Goal: Transaction & Acquisition: Purchase product/service

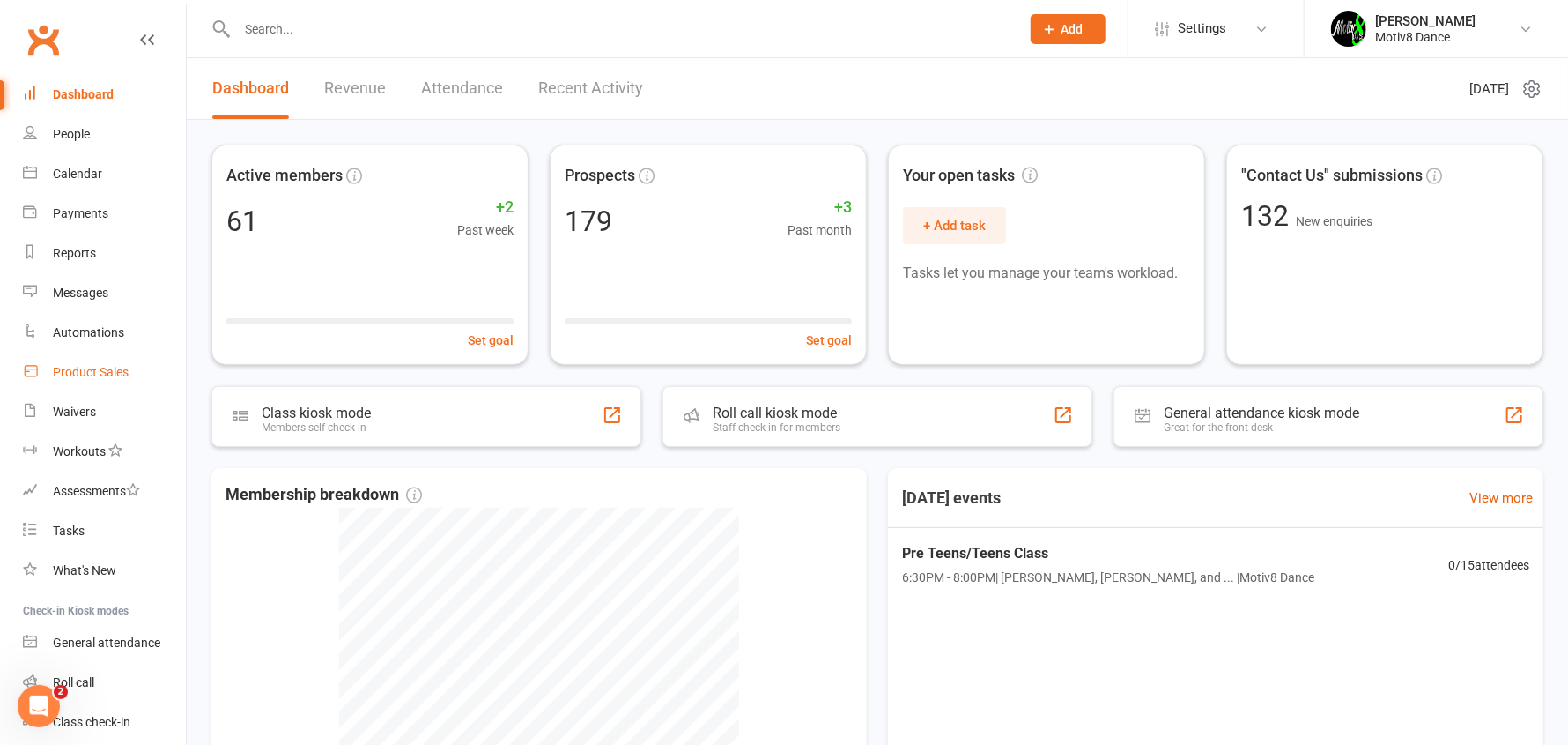
click at [118, 371] on div "Product Sales" at bounding box center [90, 371] width 76 height 14
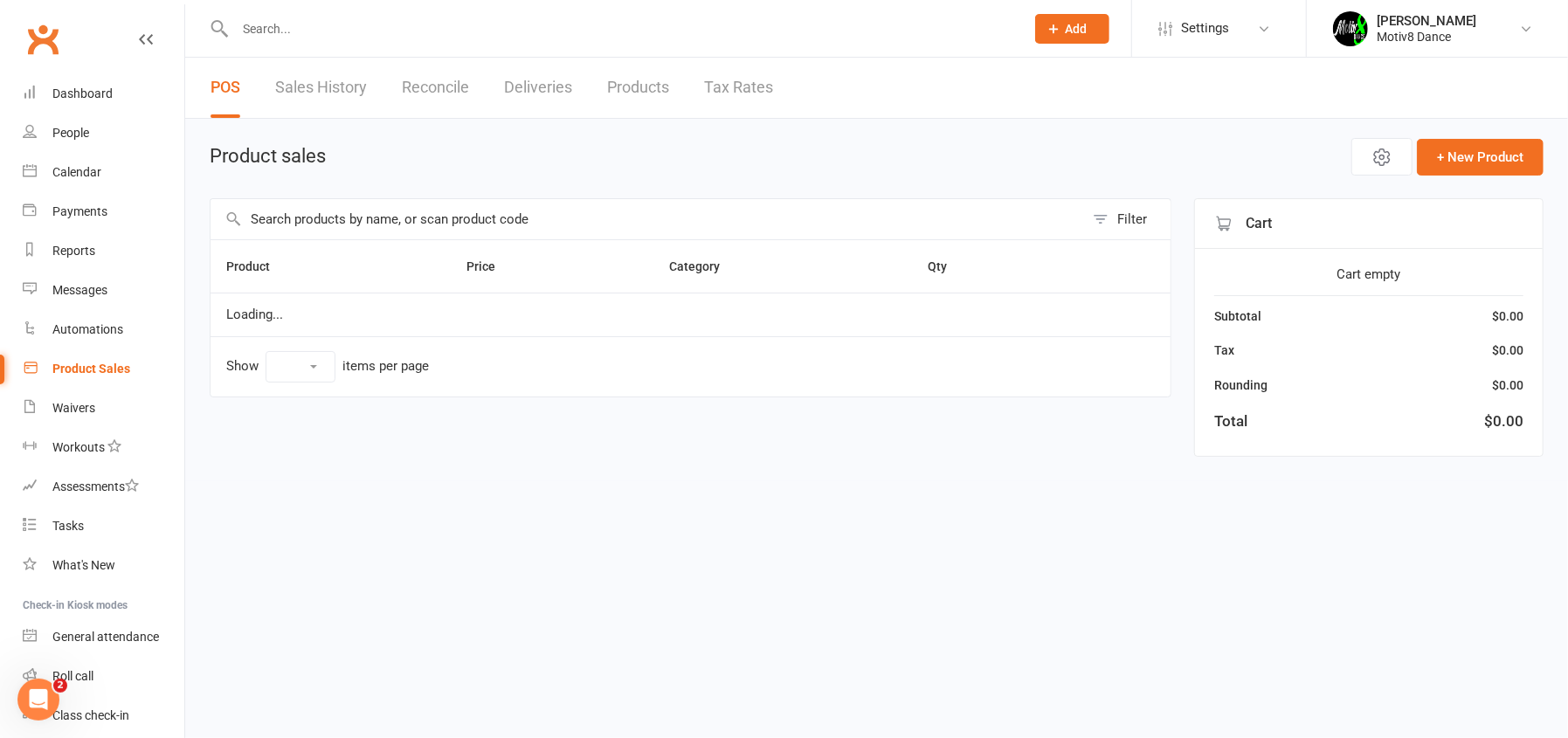
select select "10"
click at [305, 100] on link "Sales History" at bounding box center [320, 88] width 91 height 61
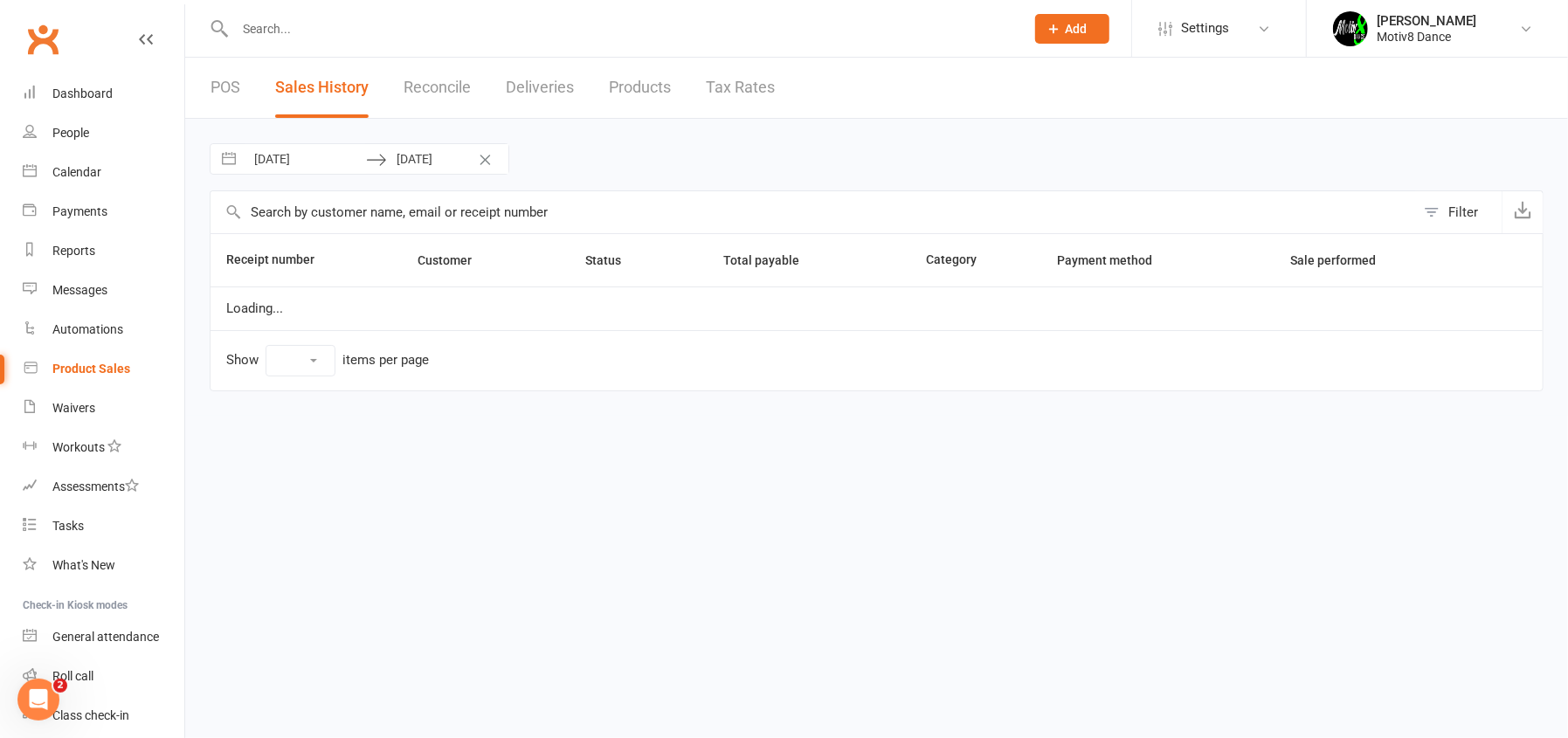
select select "100"
click at [338, 152] on input "[DATE]" at bounding box center [305, 158] width 121 height 30
select select "6"
select select "2025"
select select "7"
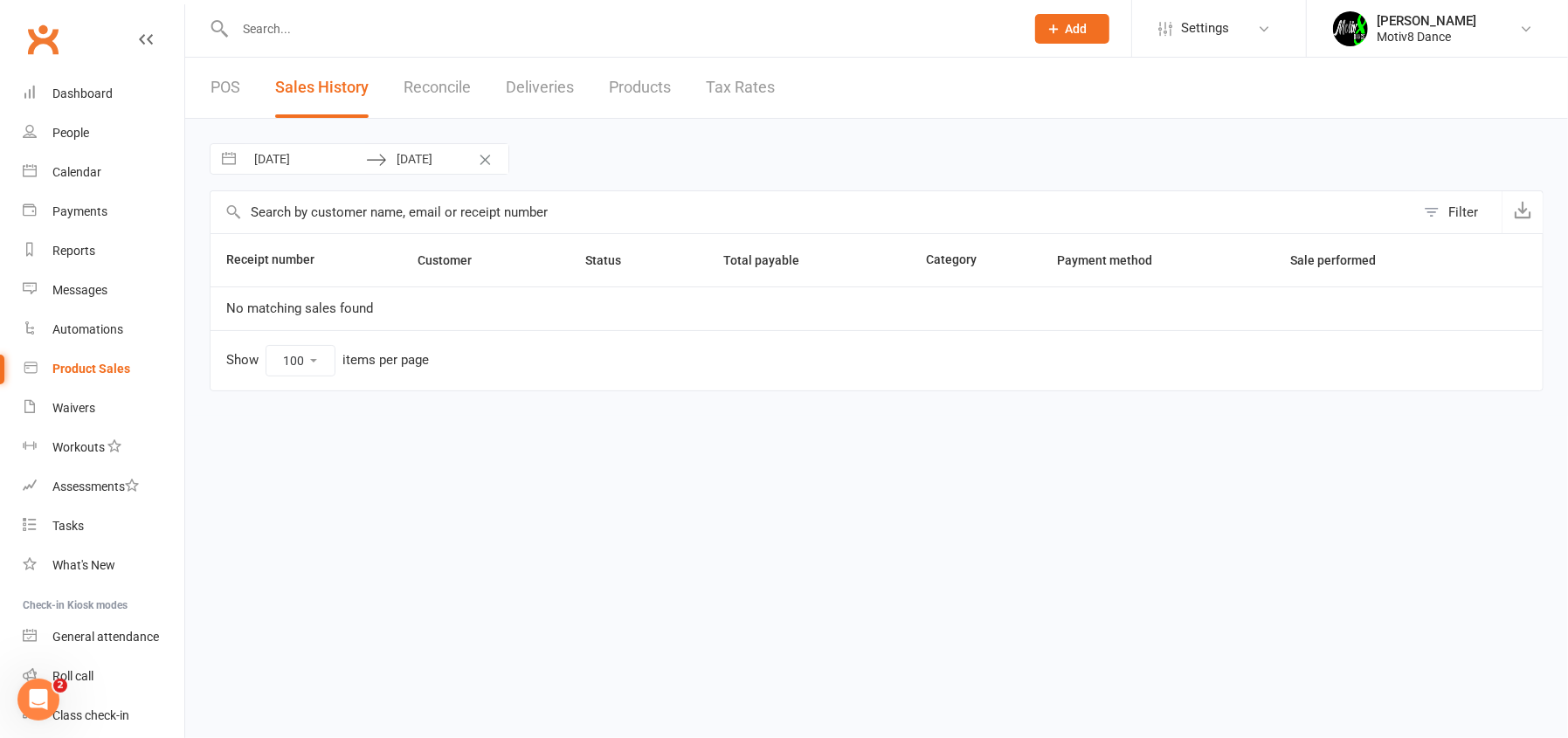
select select "2025"
select select "8"
select select "2025"
select select "9"
select select "2025"
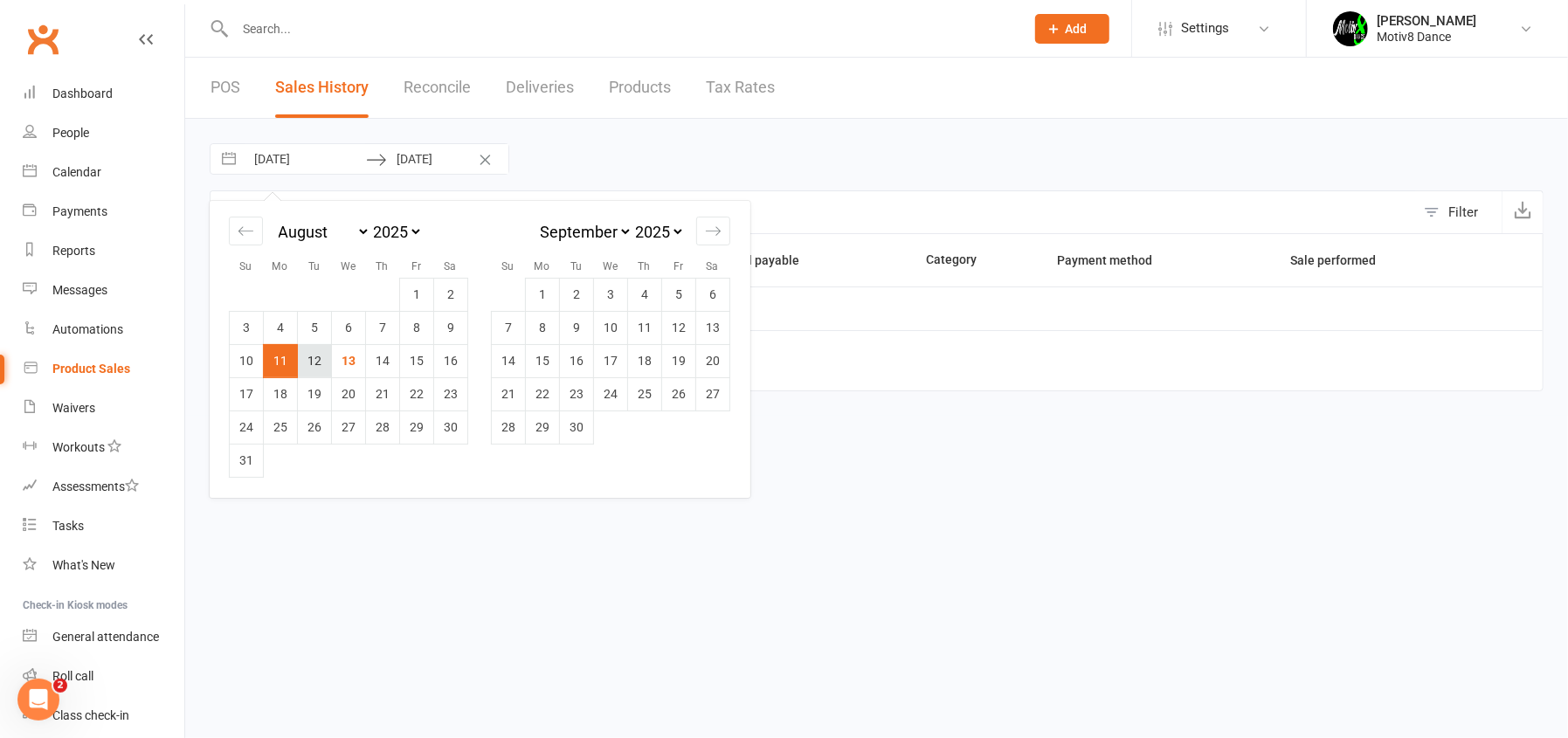
click at [310, 361] on td "12" at bounding box center [315, 360] width 34 height 33
type input "[DATE]"
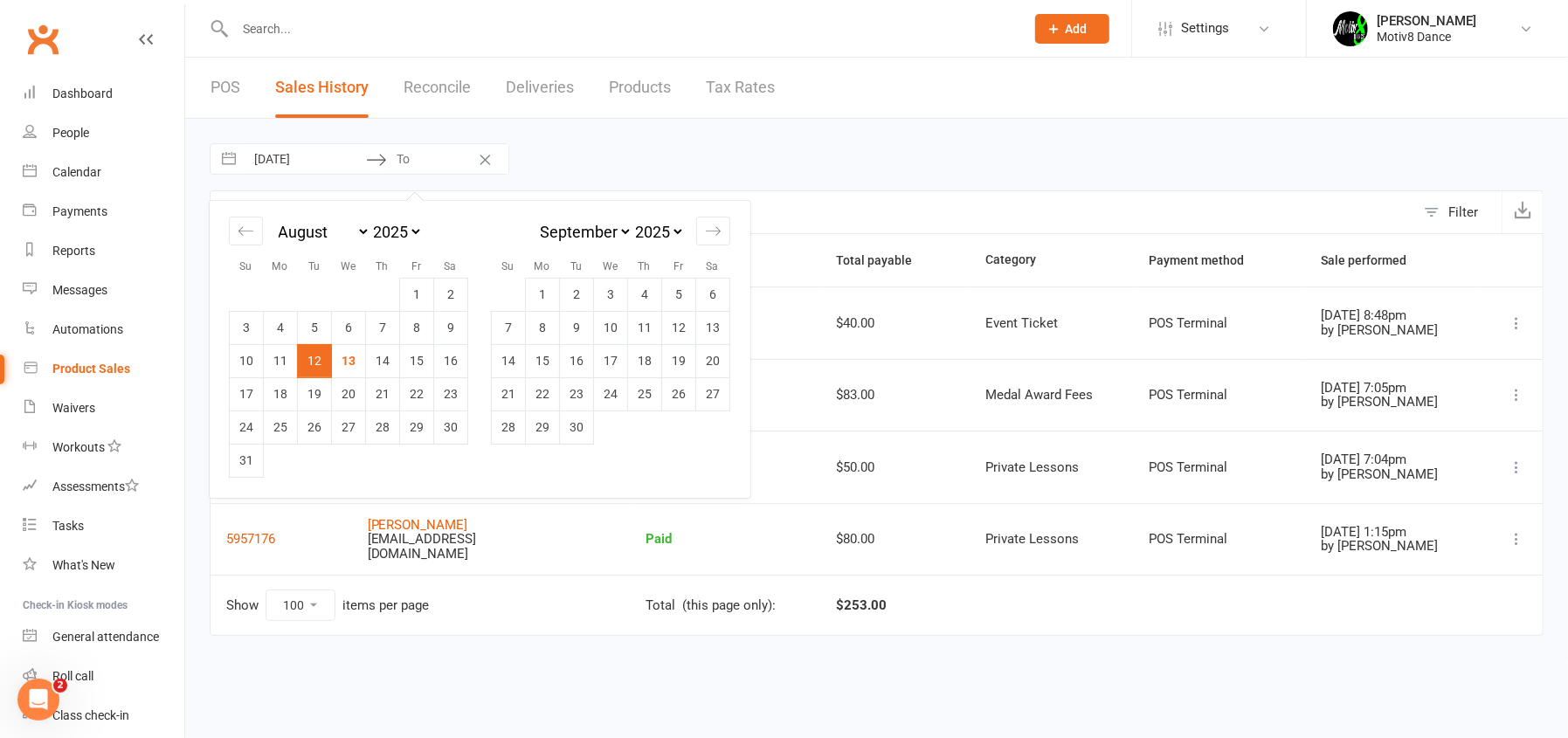
click at [310, 361] on td "12" at bounding box center [315, 360] width 34 height 33
type input "[DATE]"
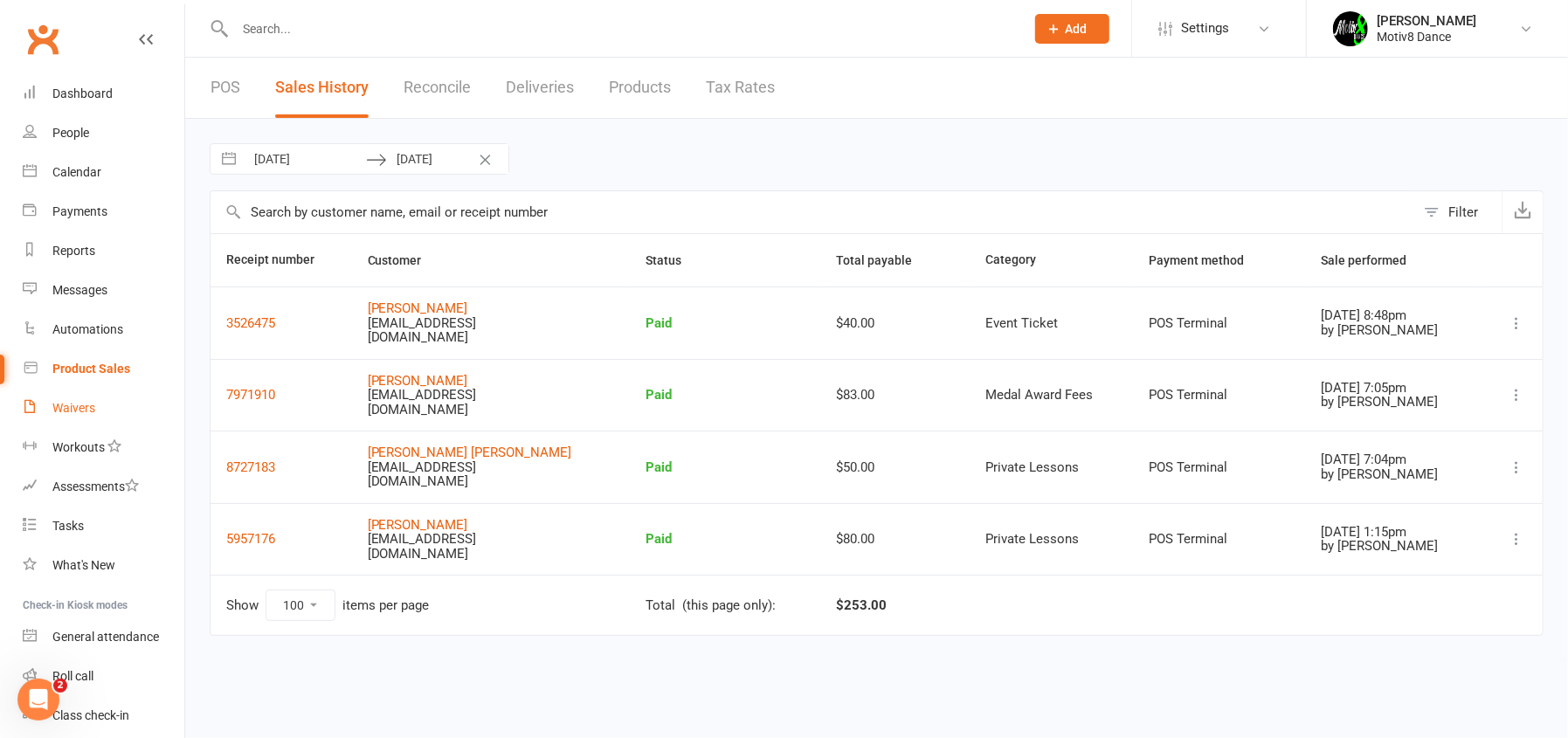
click at [74, 399] on link "Waivers" at bounding box center [103, 407] width 162 height 39
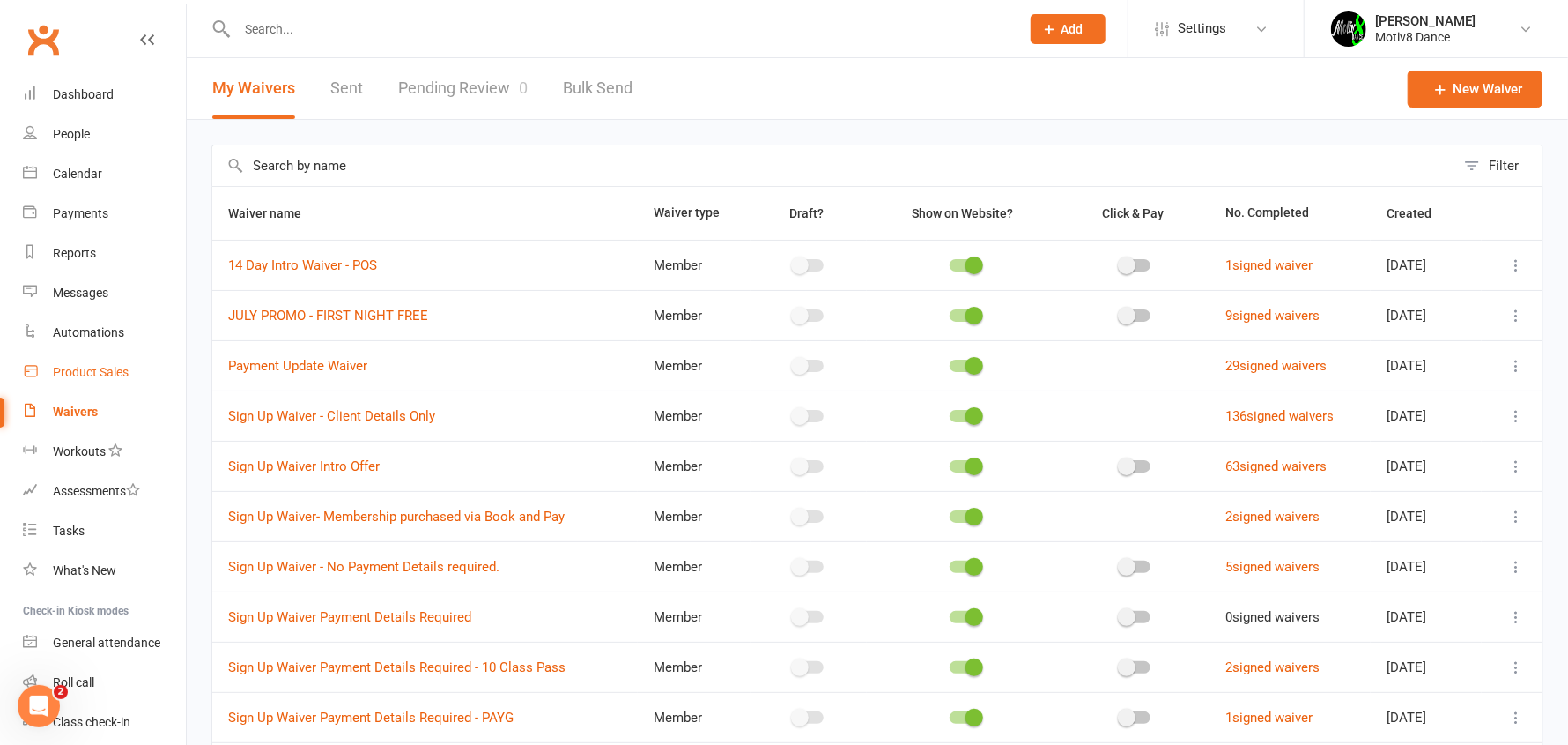
click at [106, 371] on div "Product Sales" at bounding box center [90, 371] width 76 height 14
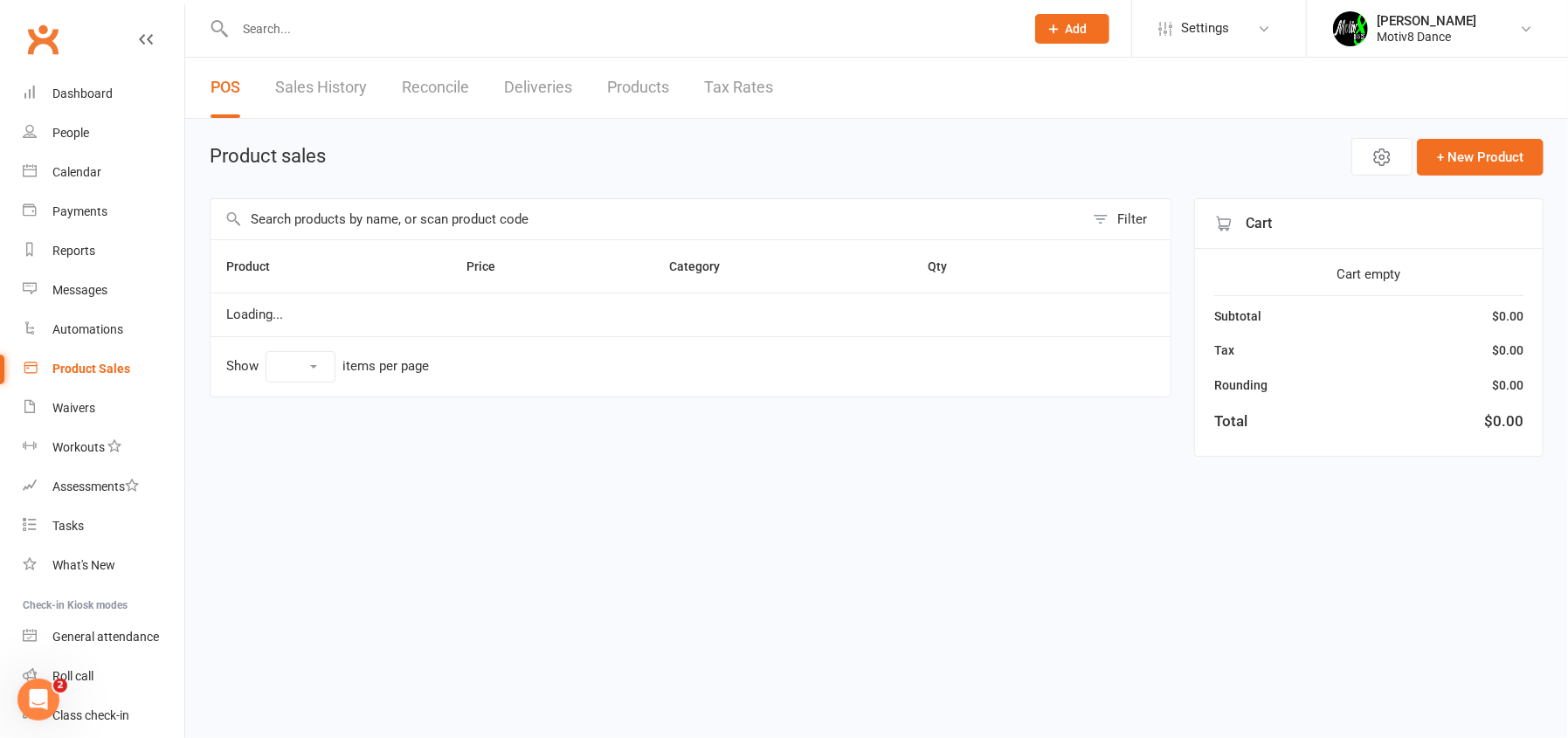
select select "10"
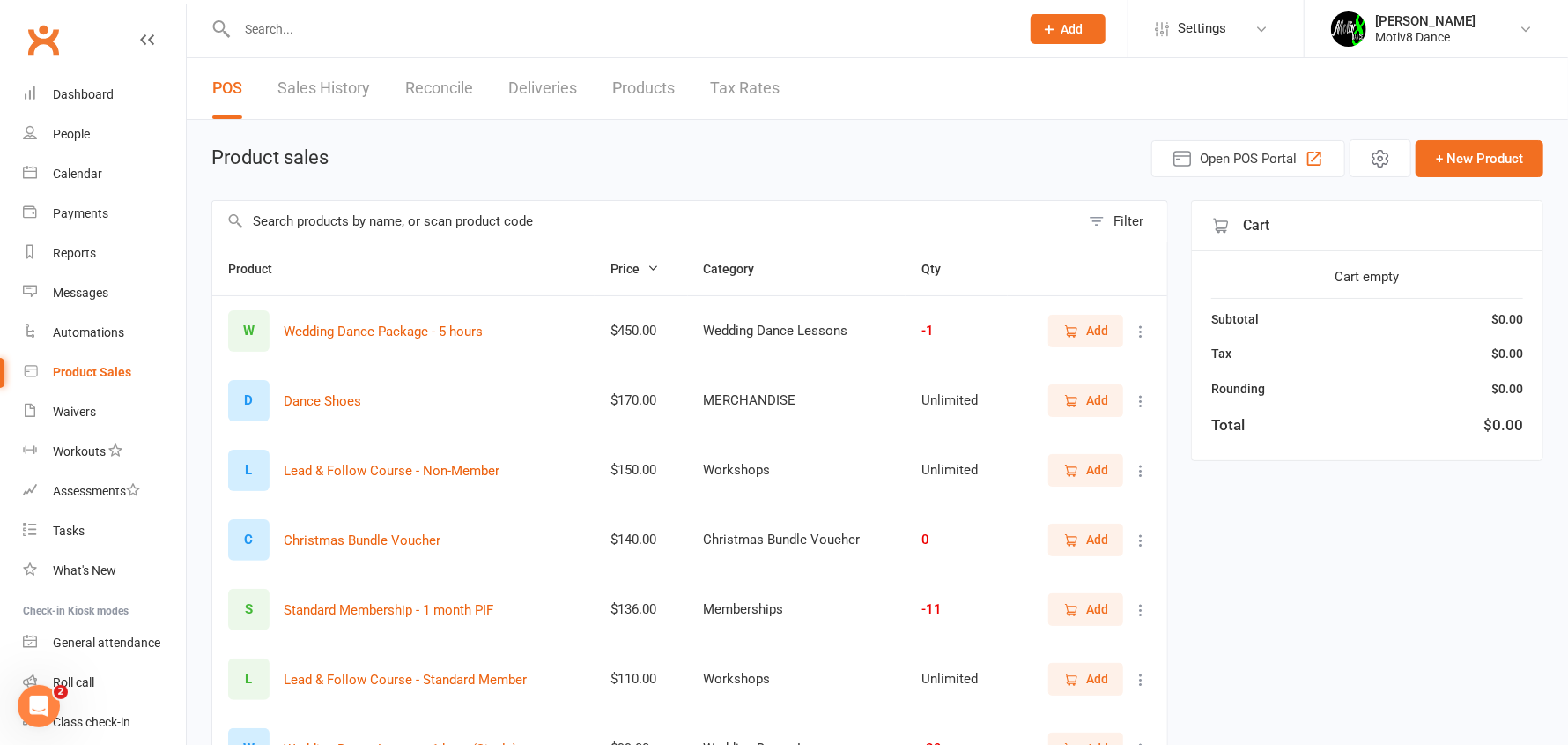
drag, startPoint x: 447, startPoint y: 211, endPoint x: 573, endPoint y: 223, distance: 126.6
click at [449, 211] on input "text" at bounding box center [646, 221] width 868 height 40
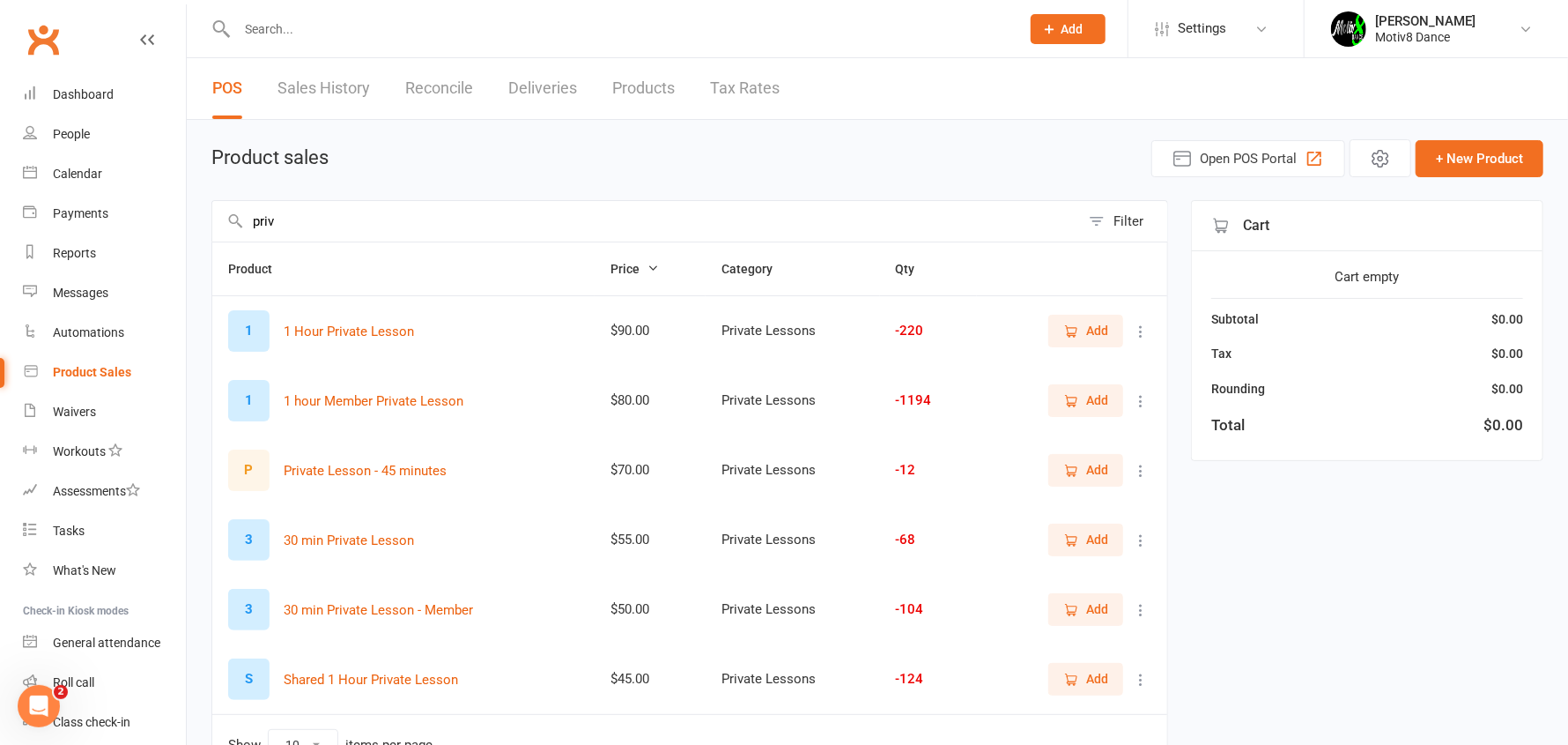
type input "priv"
click at [1091, 326] on span "Add" at bounding box center [1098, 330] width 22 height 19
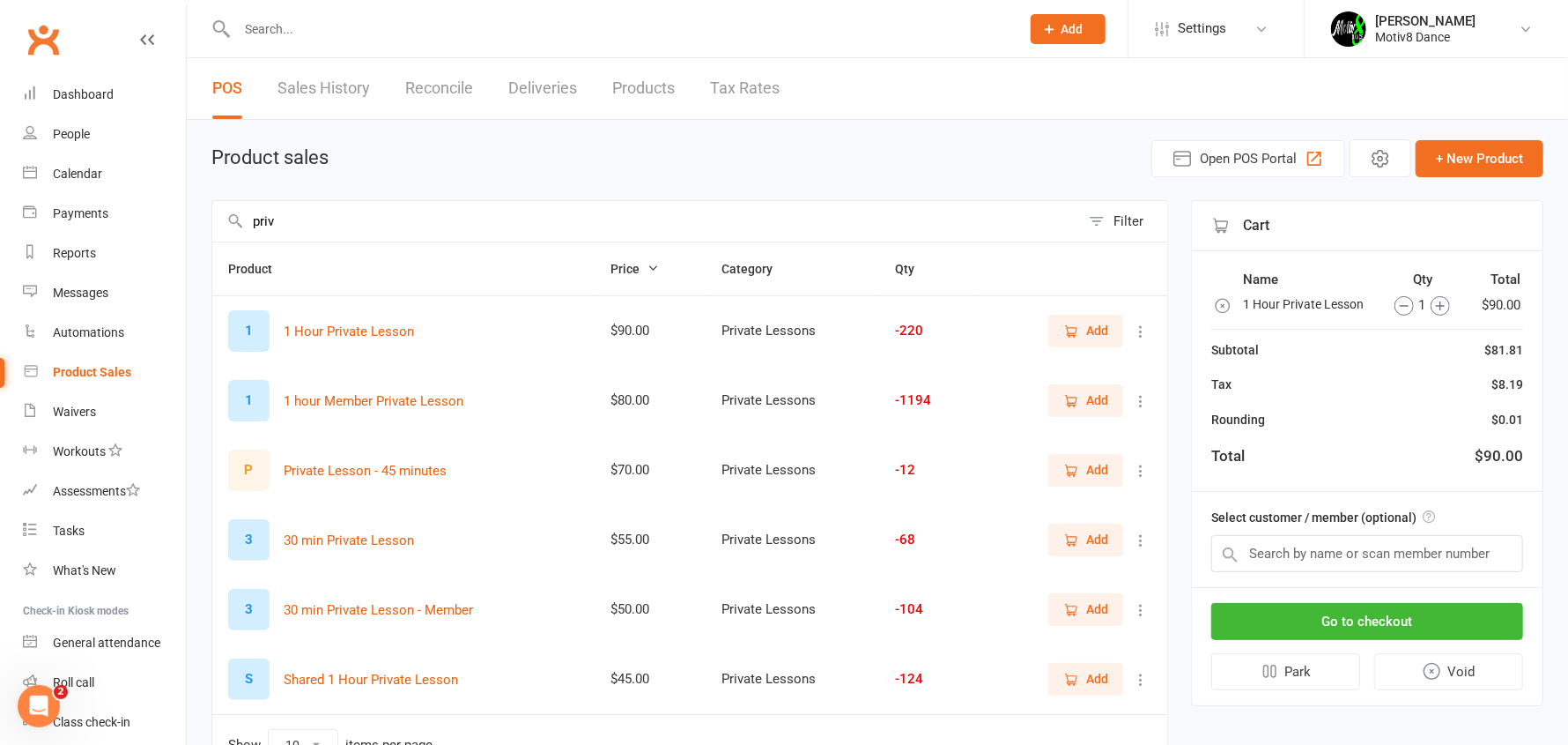
drag, startPoint x: 645, startPoint y: 225, endPoint x: 0, endPoint y: 221, distance: 645.0
click at [0, 221] on ui-view "Prospect Member Non-attending contact Class / event Appointment Task Membership…" at bounding box center [784, 415] width 1568 height 821
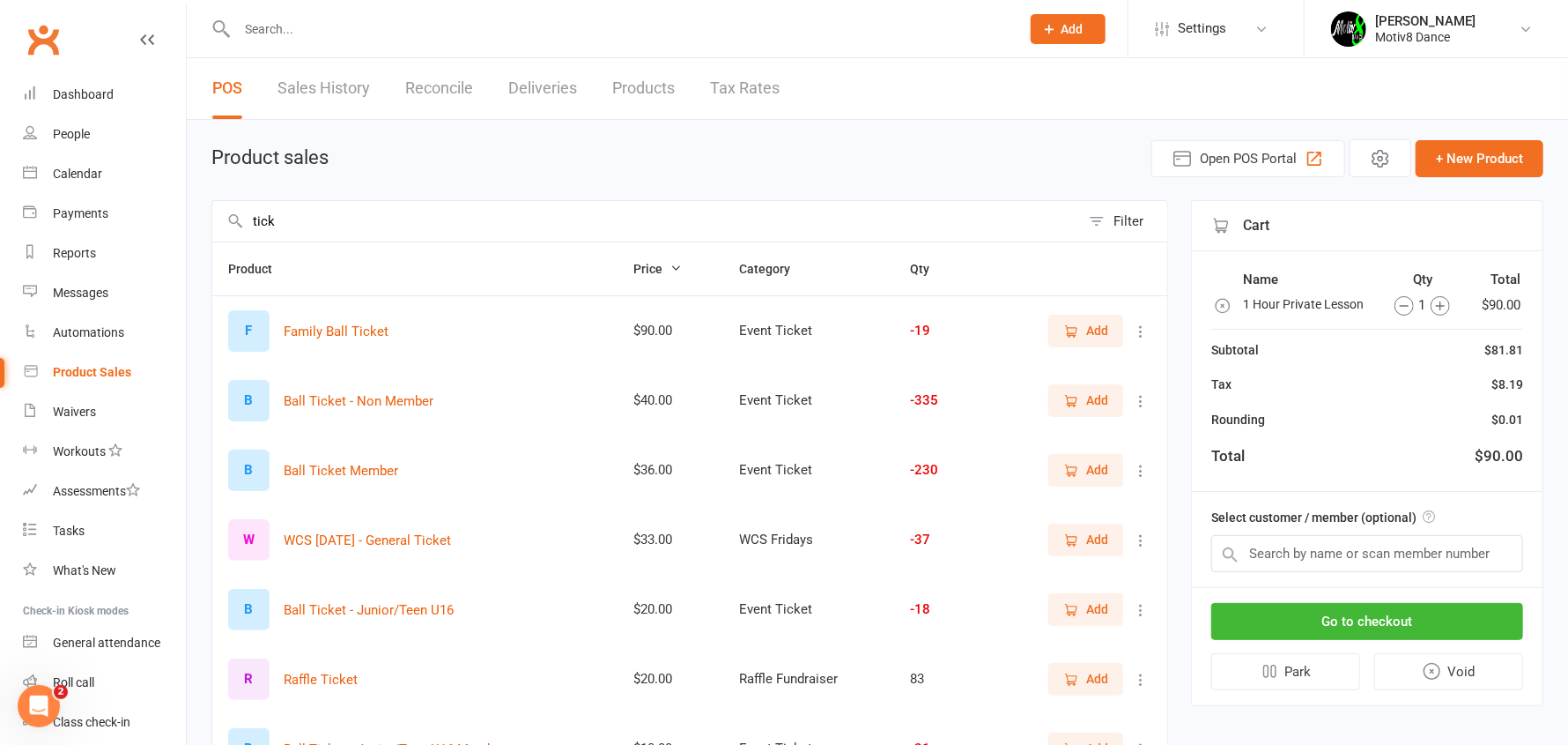
drag, startPoint x: 682, startPoint y: 447, endPoint x: 870, endPoint y: 466, distance: 189.0
click at [781, 479] on tr "B Ball Ticket Member $36.00 Event Ticket -230 Add" at bounding box center [690, 470] width 955 height 69
drag, startPoint x: 986, startPoint y: 386, endPoint x: 995, endPoint y: 393, distance: 11.4
click at [986, 385] on td "Add" at bounding box center [1077, 400] width 181 height 69
click at [1078, 398] on icon "button" at bounding box center [1070, 400] width 15 height 16
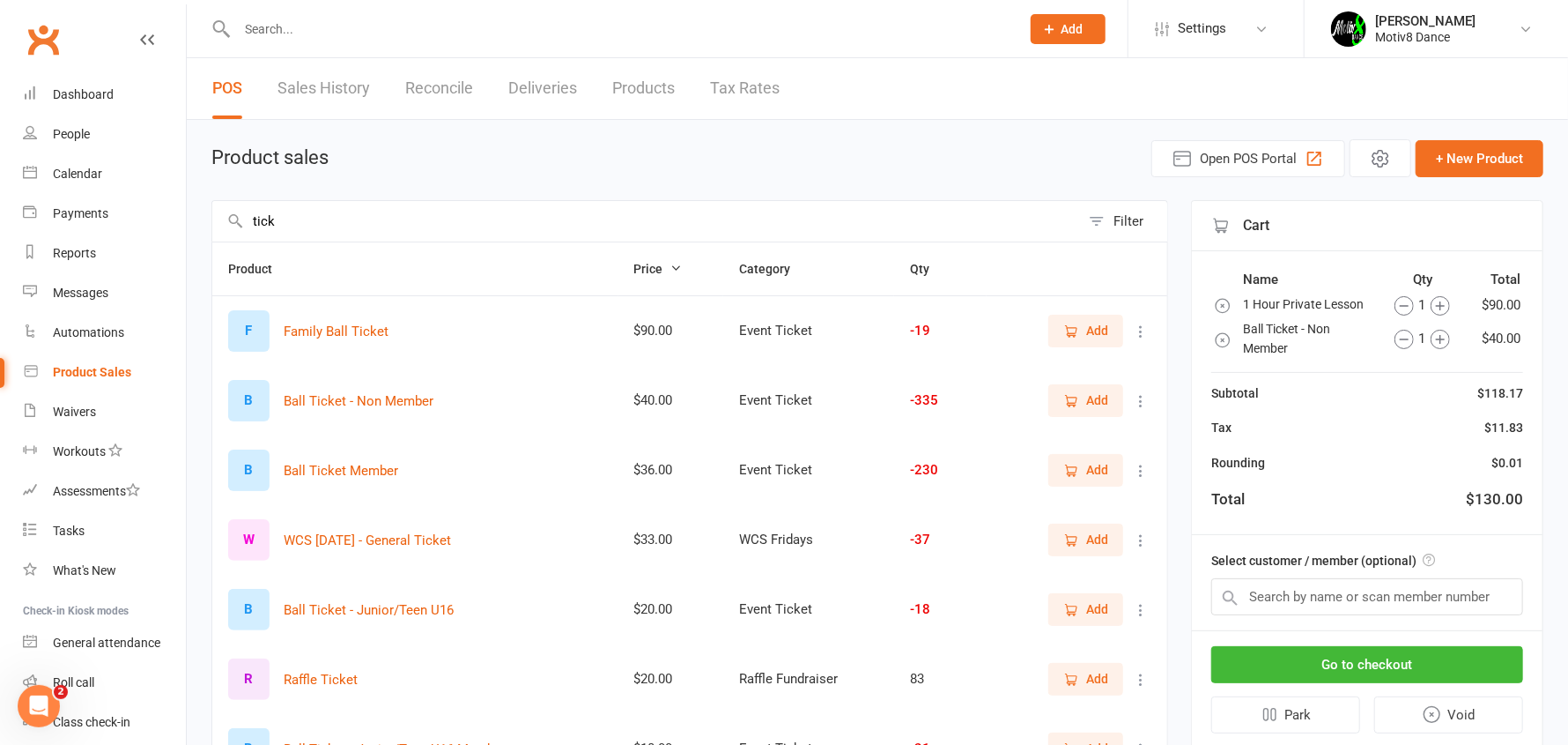
click at [1079, 400] on icon "button" at bounding box center [1070, 400] width 15 height 16
drag, startPoint x: 305, startPoint y: 208, endPoint x: 171, endPoint y: 217, distance: 134.3
click at [169, 219] on ui-view "Prospect Member Non-attending contact Class / event Appointment Task Membership…" at bounding box center [784, 484] width 1568 height 959
type input "show"
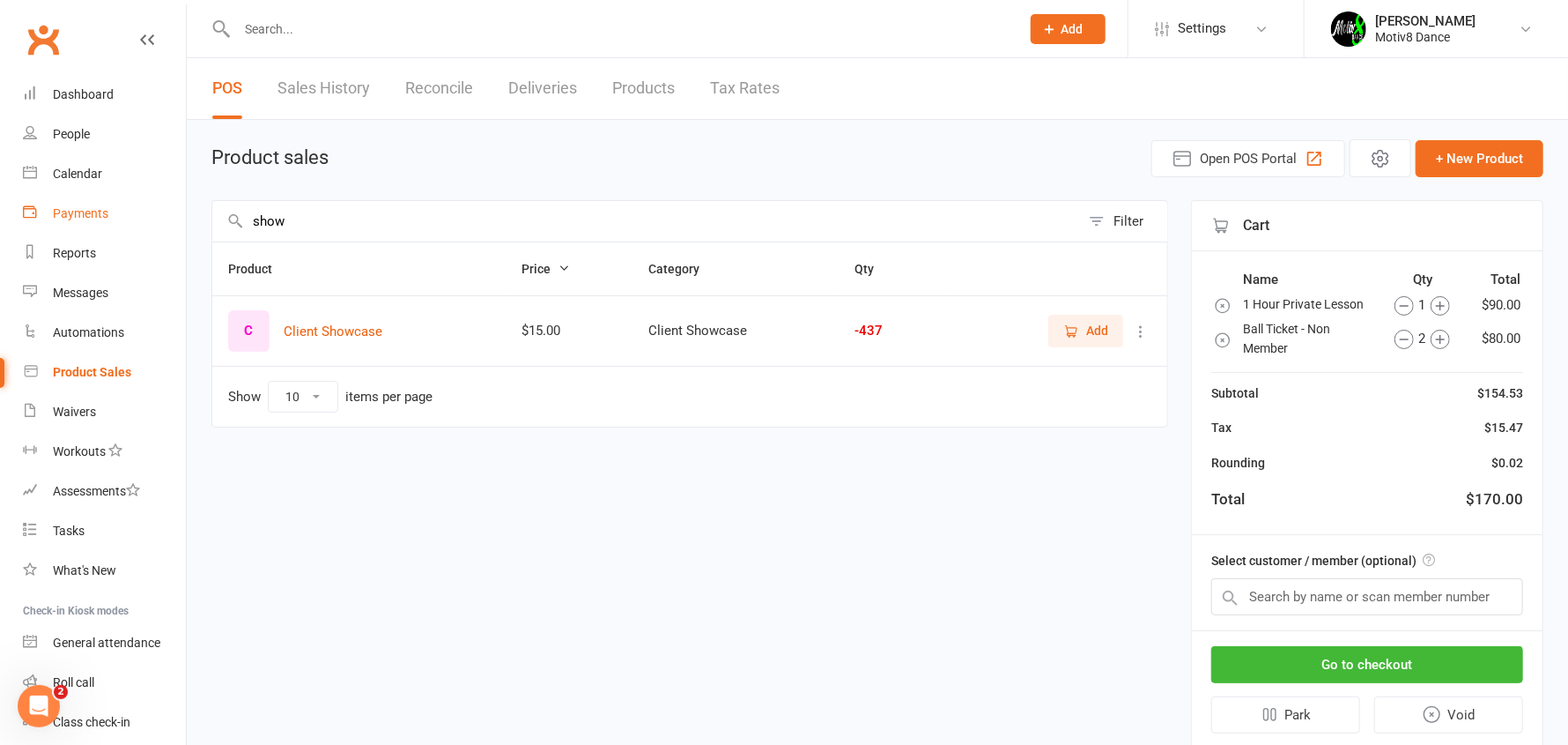
drag, startPoint x: 404, startPoint y: 219, endPoint x: 57, endPoint y: 194, distance: 347.9
click at [58, 194] on ui-view "Prospect Member Non-attending contact Class / event Appointment Task Membership…" at bounding box center [784, 389] width 1568 height 770
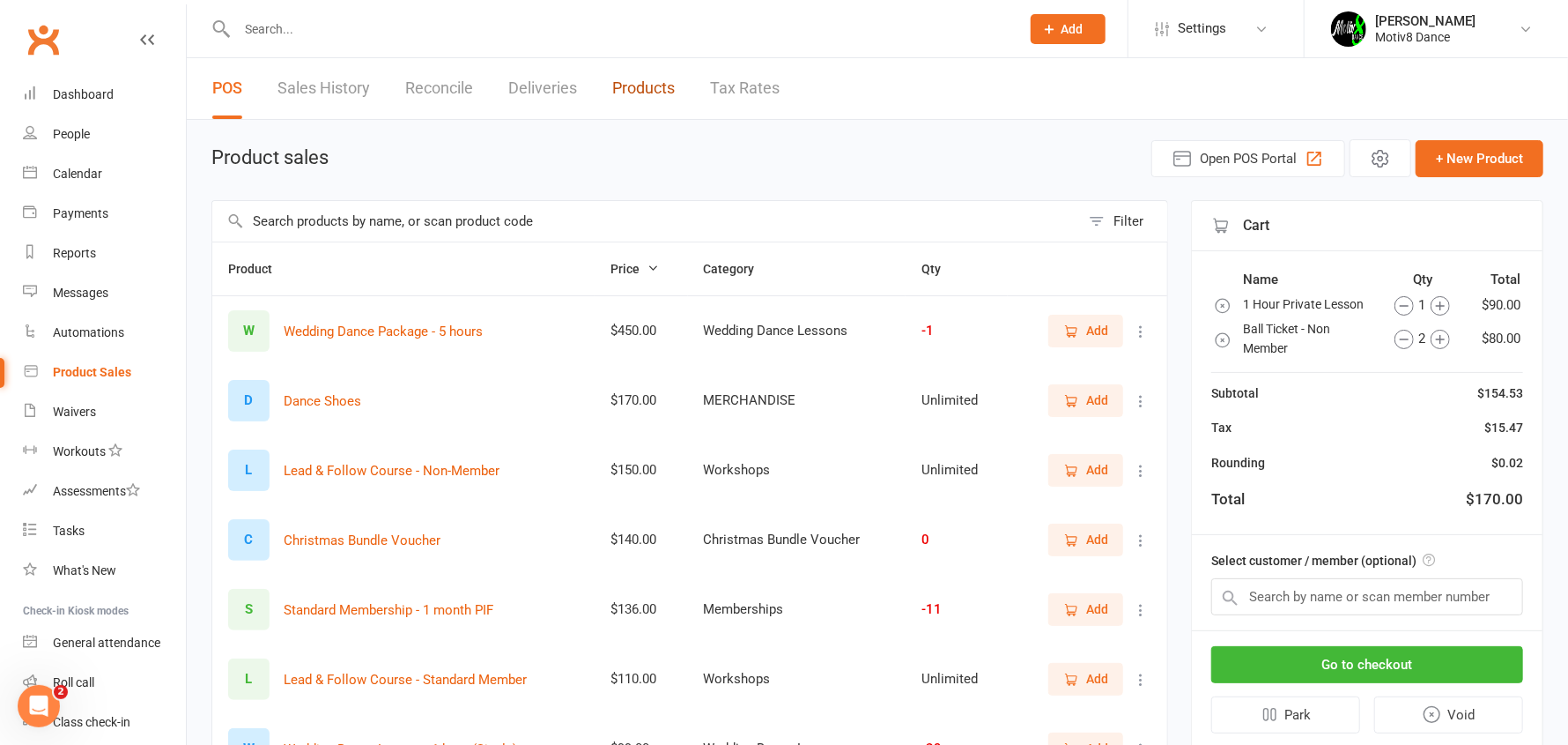
drag, startPoint x: 670, startPoint y: 87, endPoint x: 934, endPoint y: 53, distance: 266.2
click at [669, 87] on link "Products" at bounding box center [644, 88] width 63 height 61
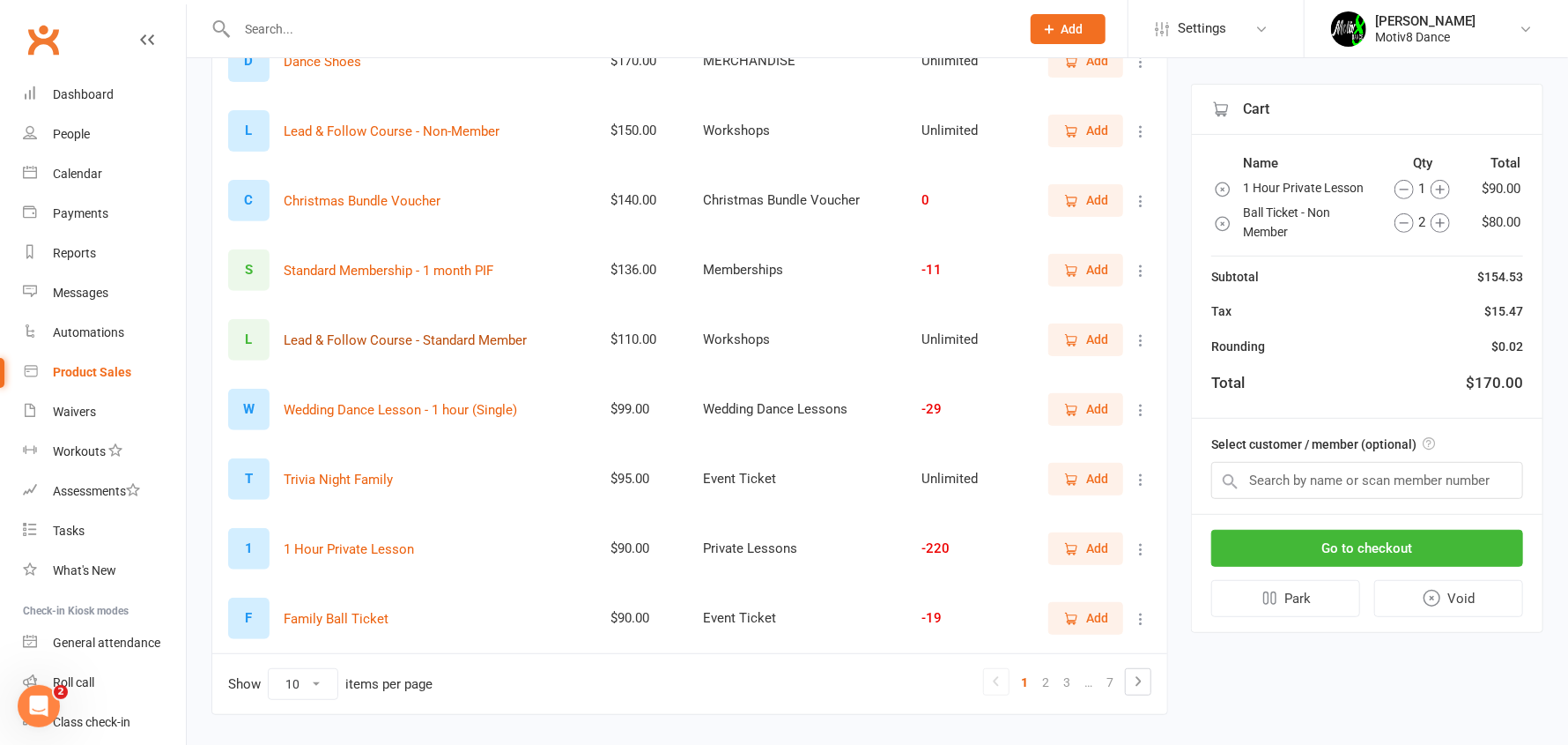
scroll to position [383, 0]
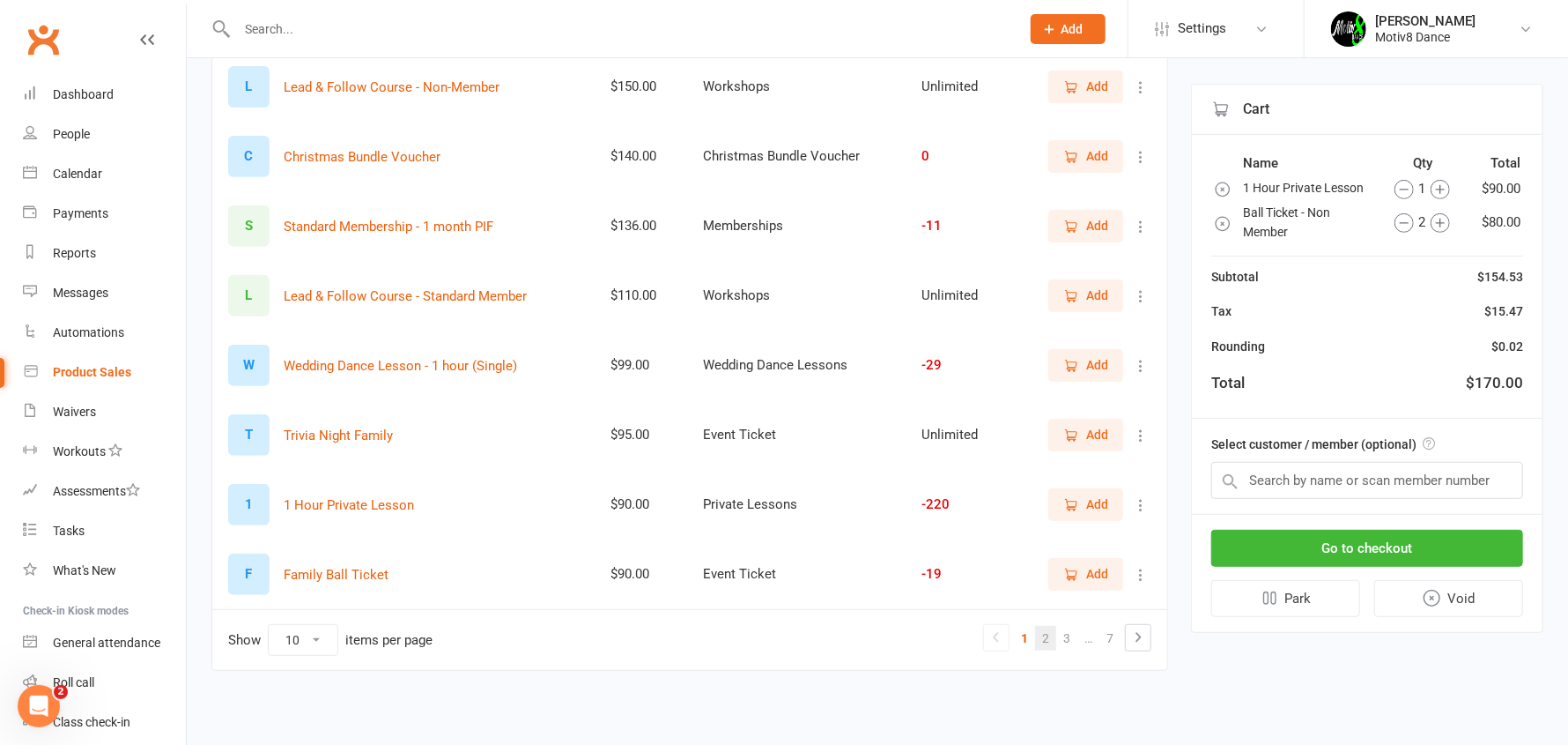
click at [1046, 628] on link "2" at bounding box center [1046, 637] width 21 height 25
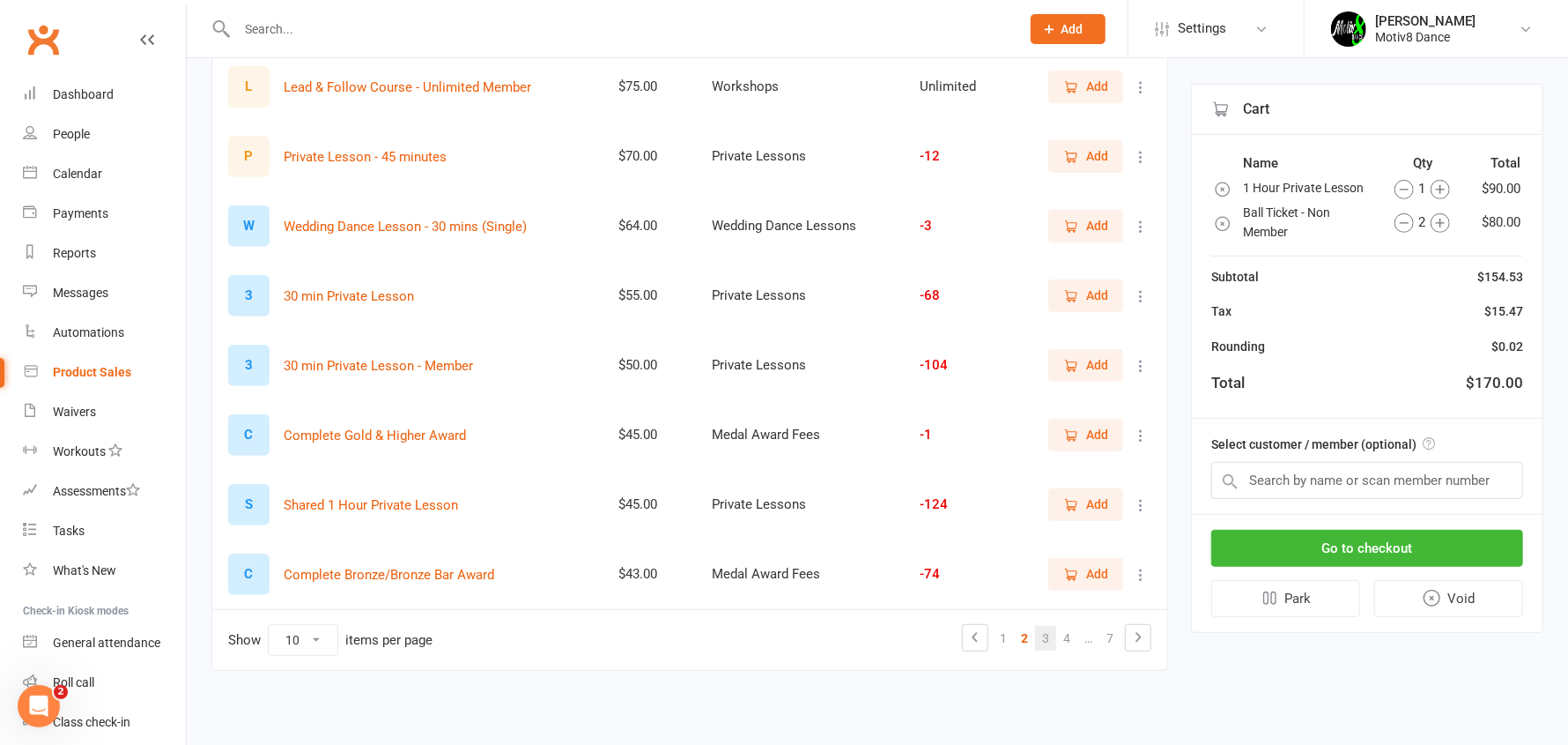
click at [1048, 631] on link "3" at bounding box center [1046, 637] width 21 height 25
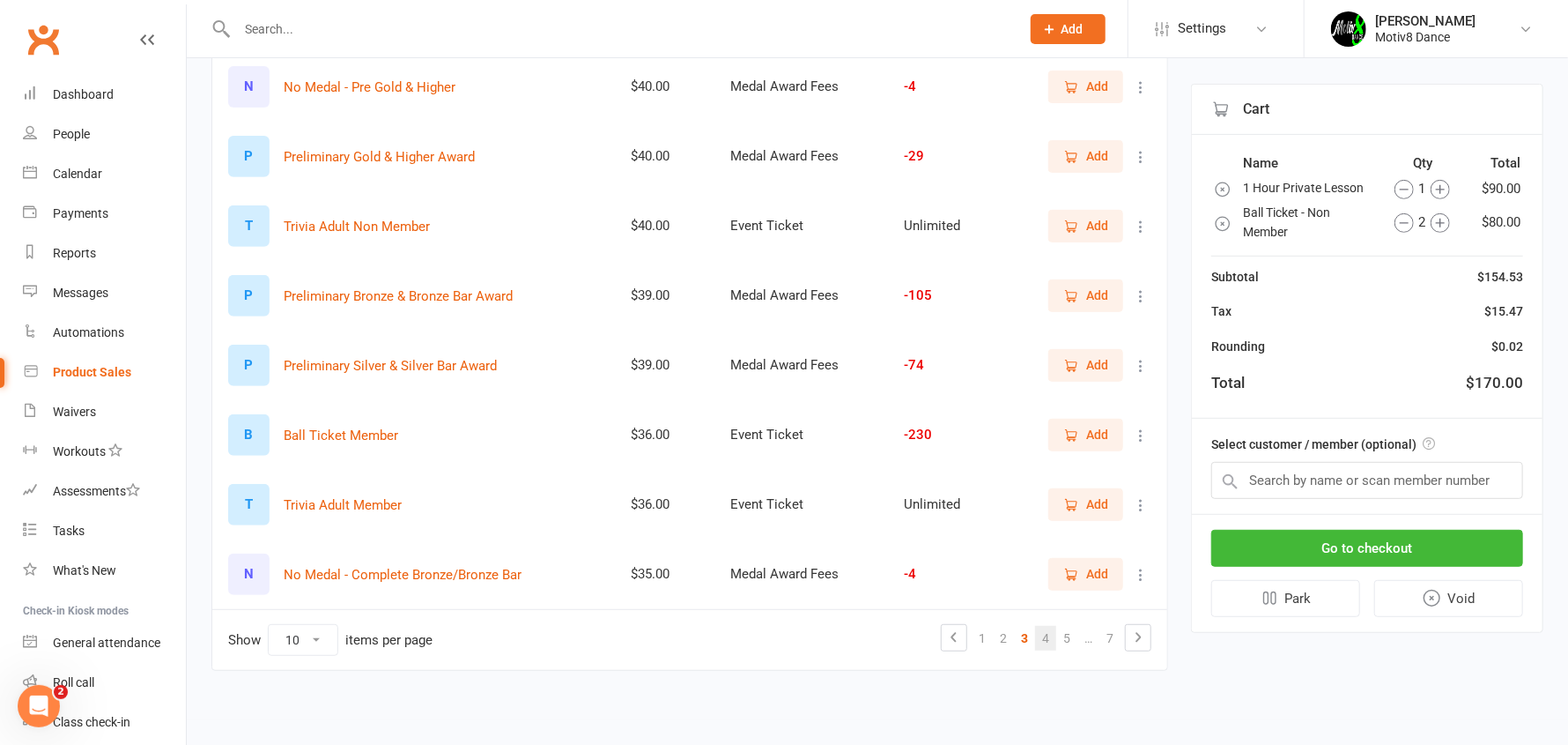
click at [1044, 636] on link "4" at bounding box center [1046, 637] width 21 height 25
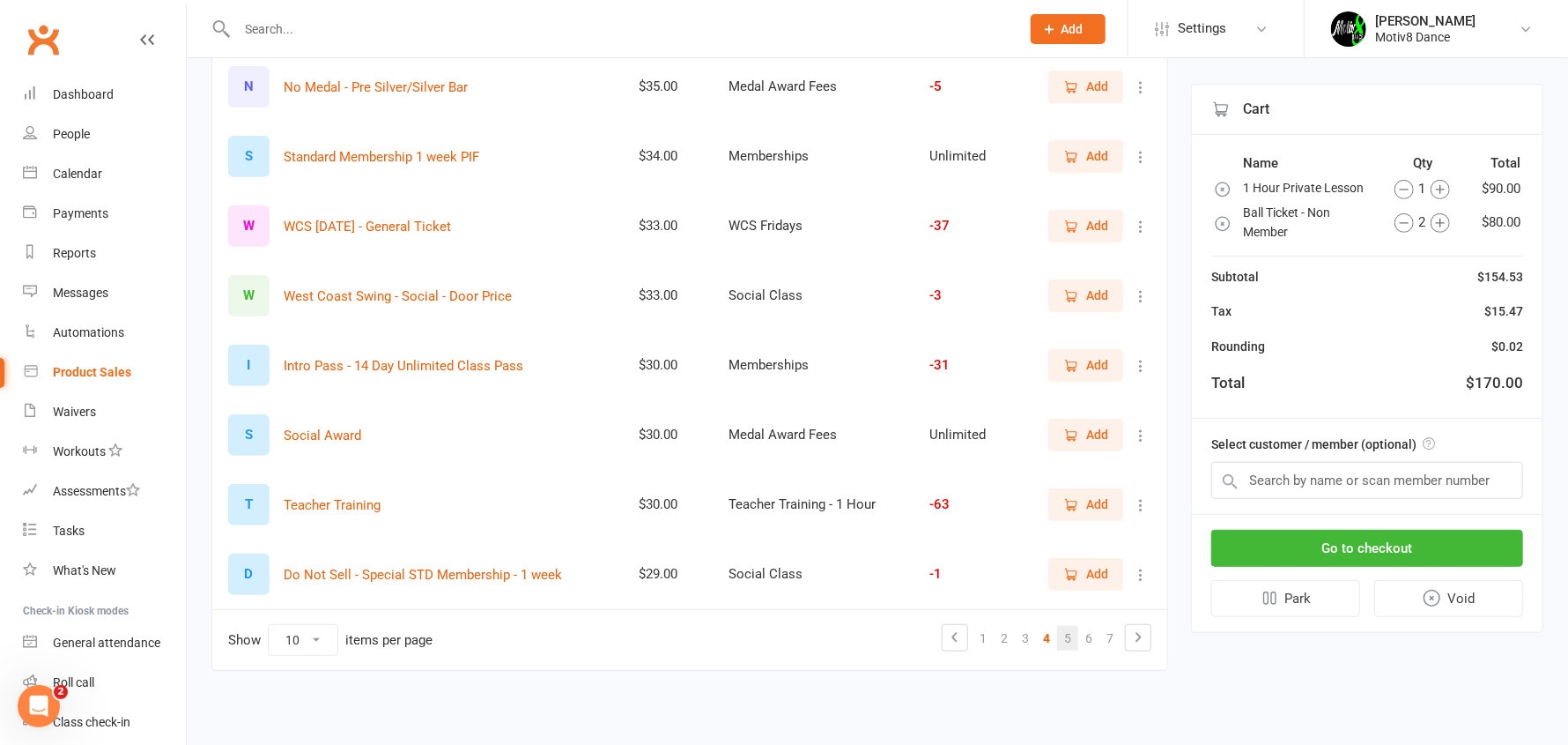
click at [1072, 633] on link "5" at bounding box center [1068, 637] width 21 height 25
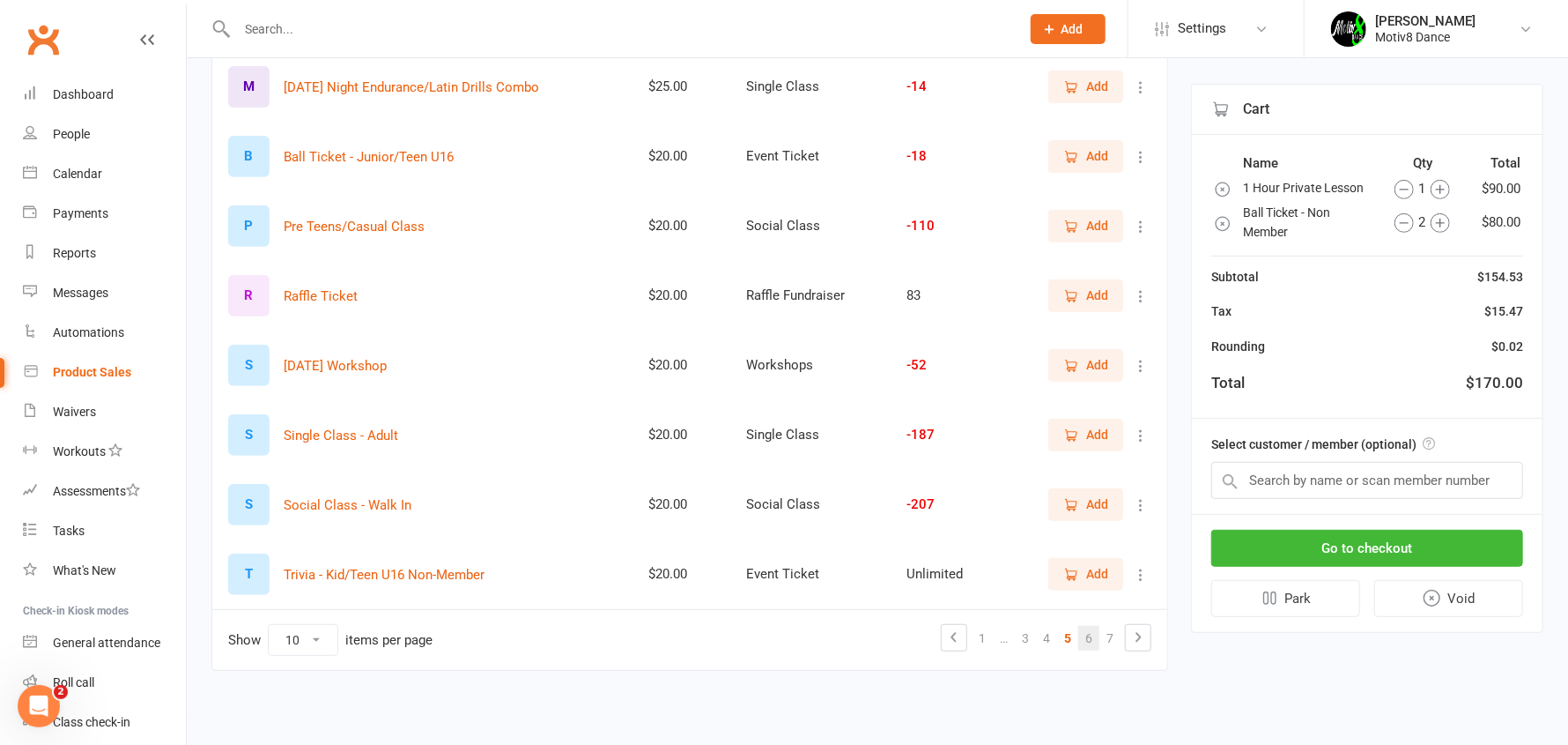
click at [1089, 638] on link "6" at bounding box center [1088, 637] width 21 height 25
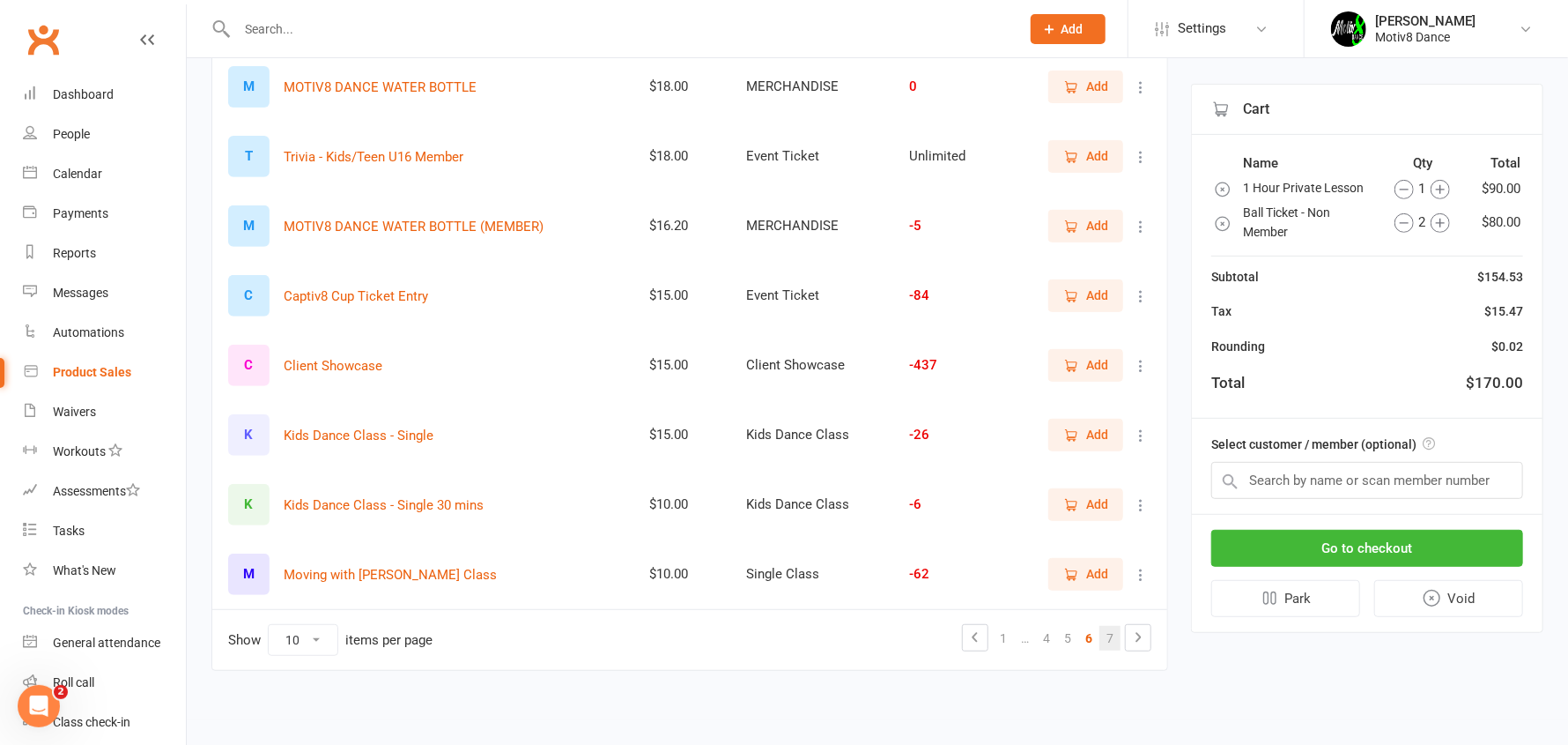
click at [1109, 639] on link "7" at bounding box center [1109, 637] width 21 height 25
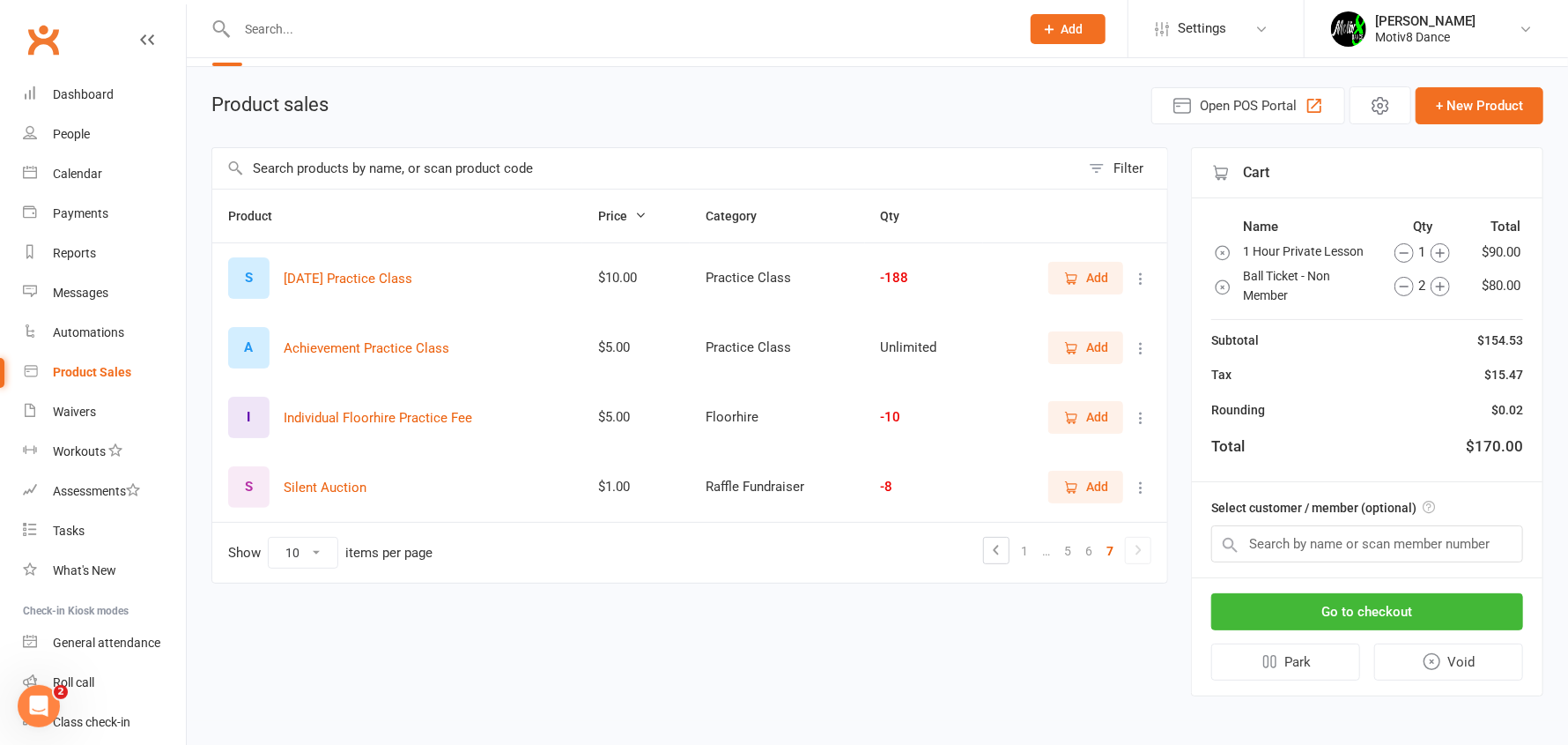
click at [642, 221] on span "Price" at bounding box center [622, 215] width 48 height 14
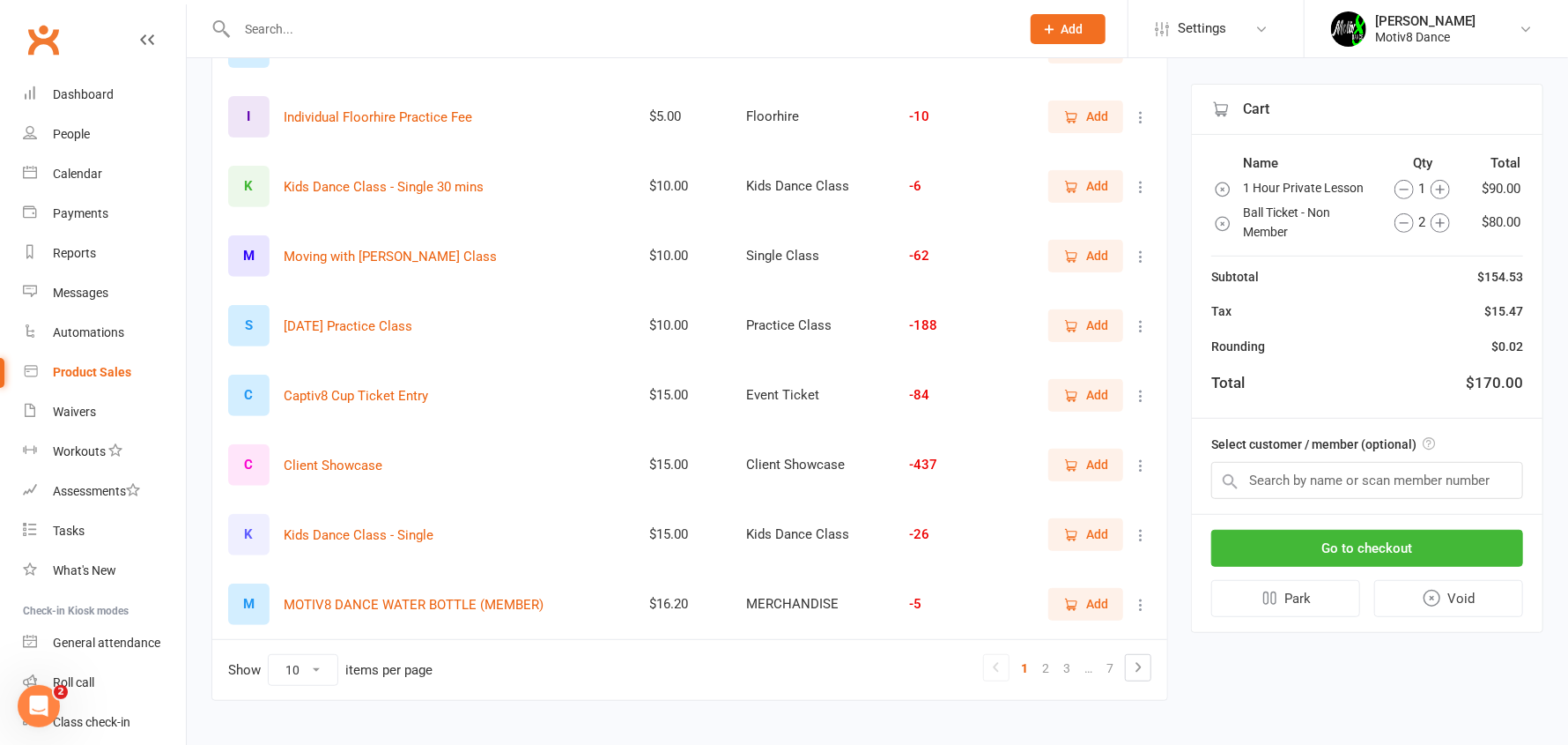
scroll to position [383, 0]
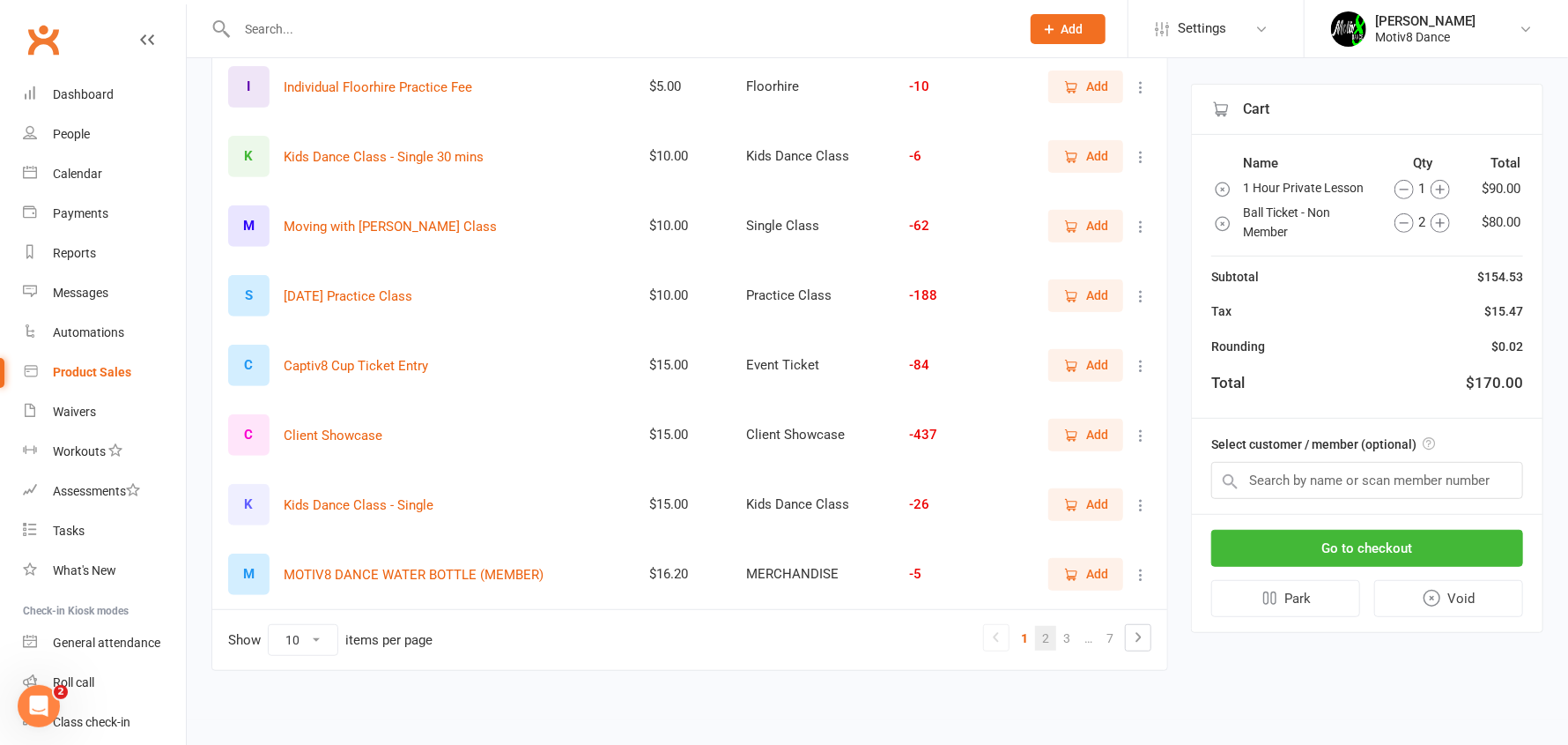
click at [1053, 635] on ul "1 2 3 … 7" at bounding box center [1068, 637] width 169 height 27
click at [1046, 635] on link "2" at bounding box center [1046, 637] width 21 height 25
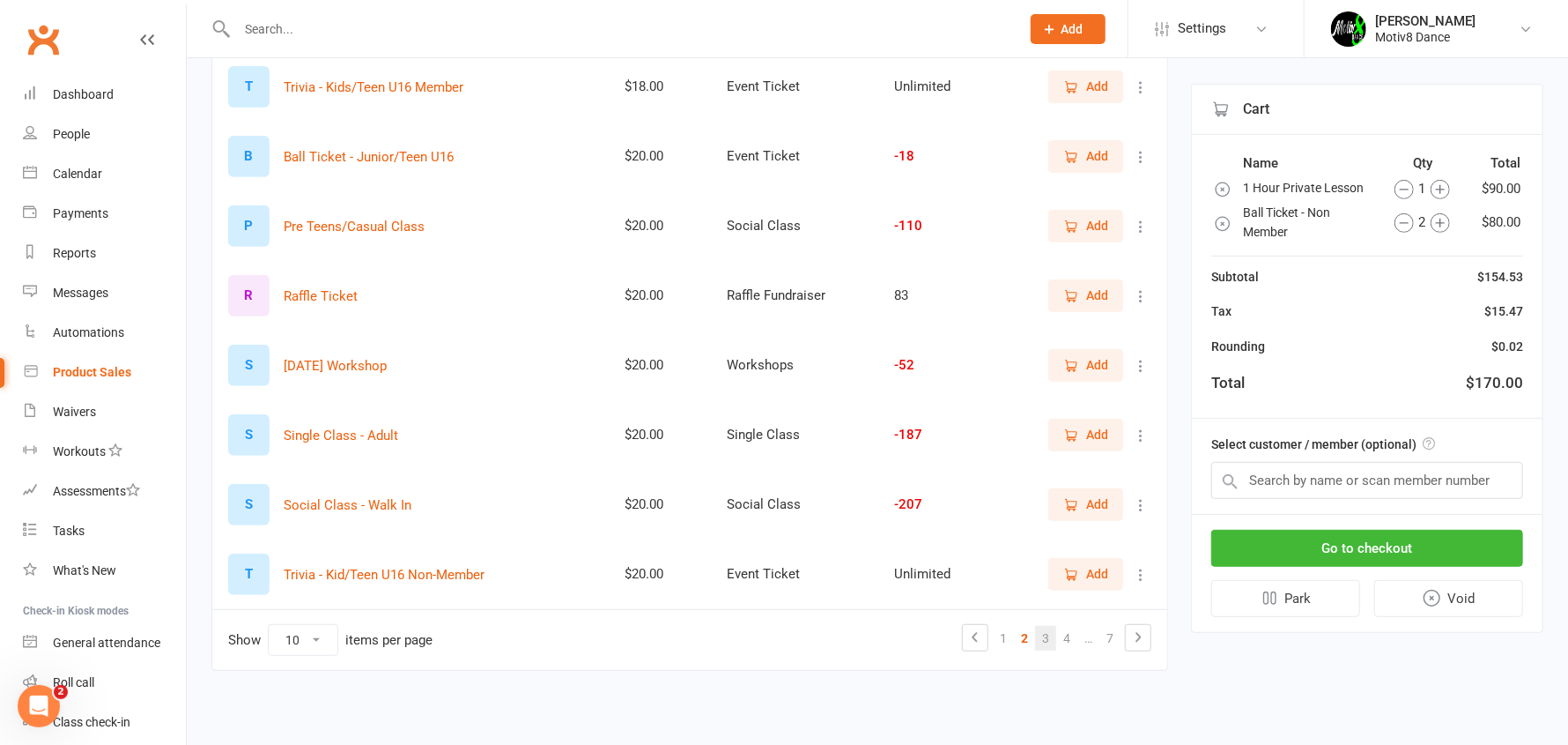
click at [1049, 628] on link "3" at bounding box center [1046, 637] width 21 height 25
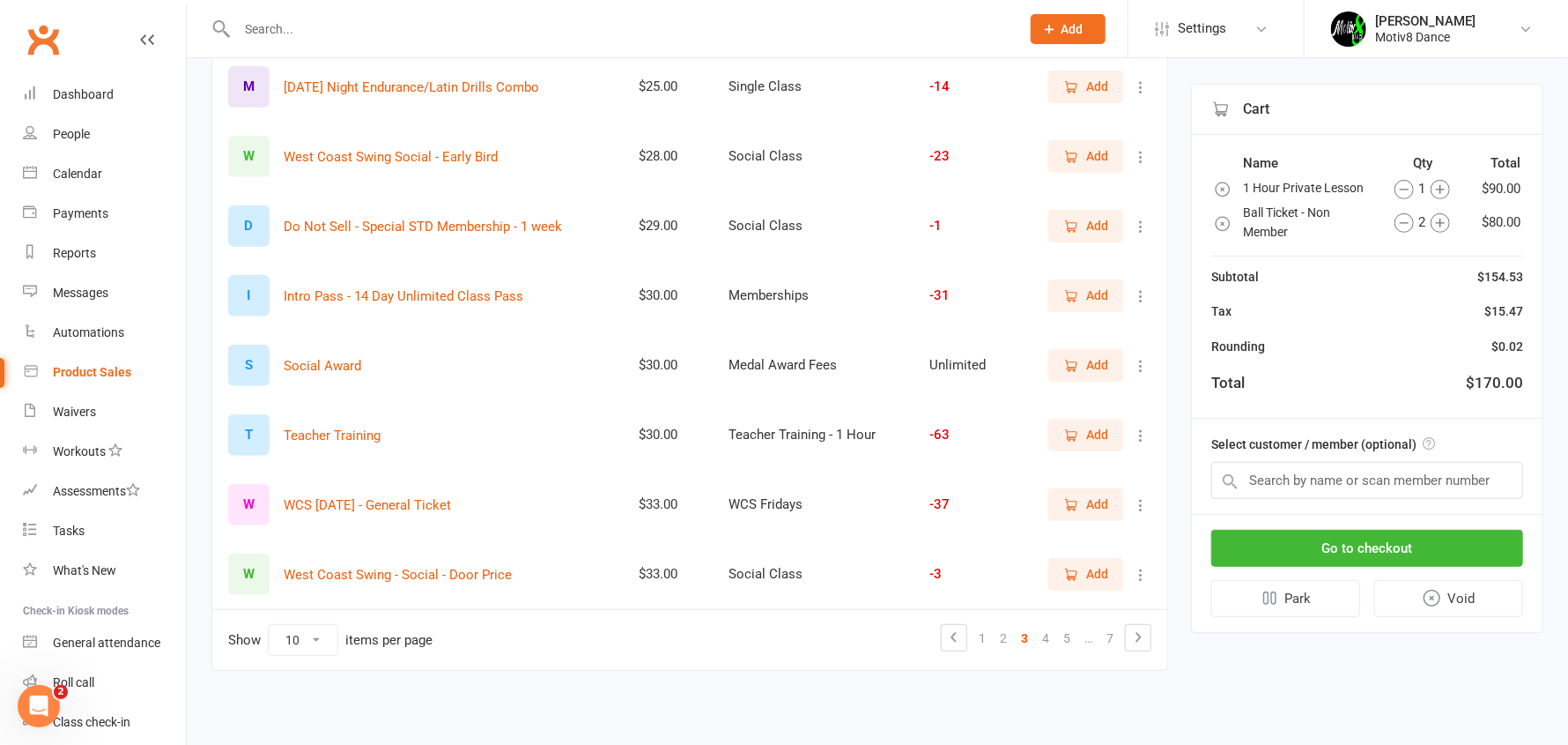
click at [1105, 85] on span "Add" at bounding box center [1098, 86] width 22 height 19
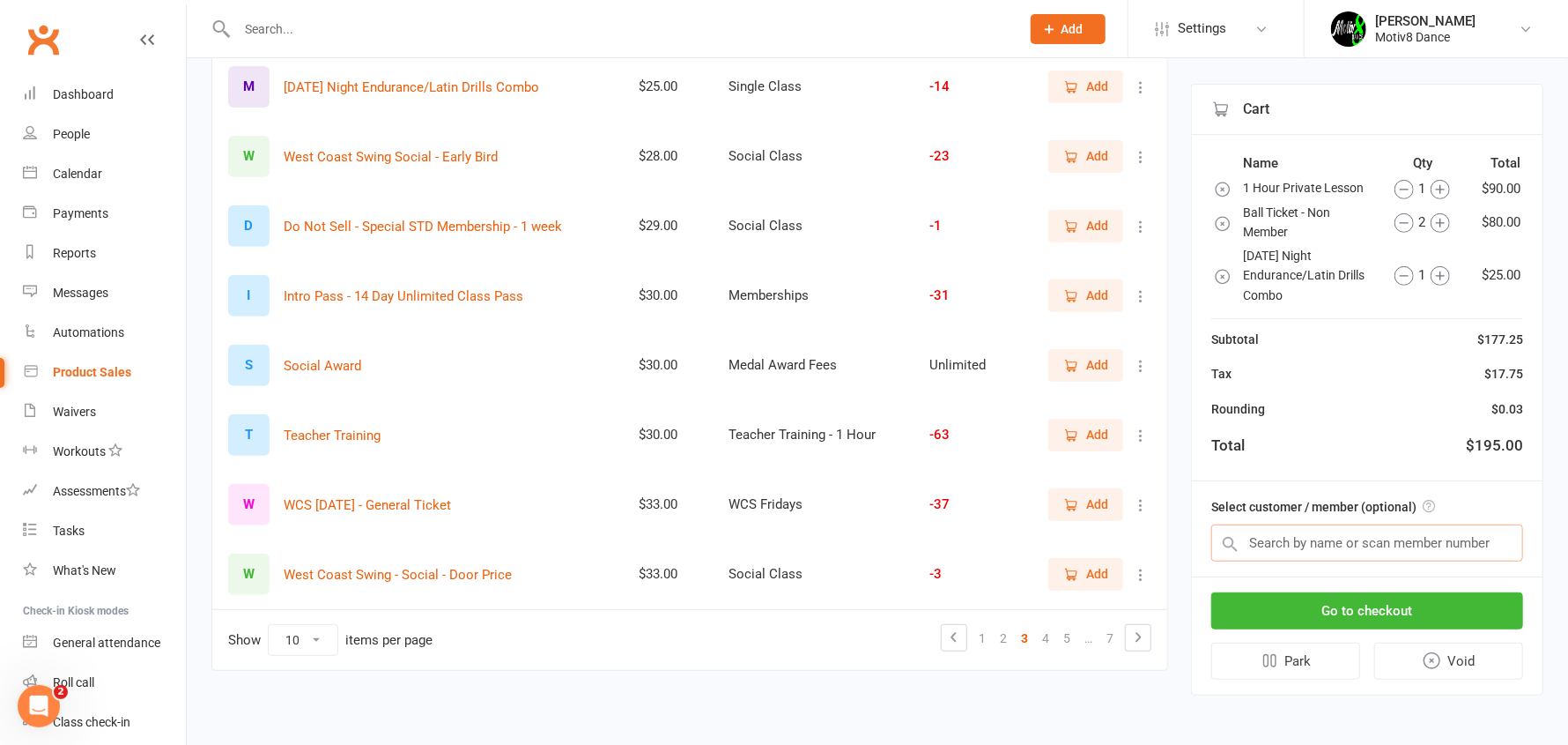
click at [1284, 547] on input "text" at bounding box center [1367, 543] width 312 height 37
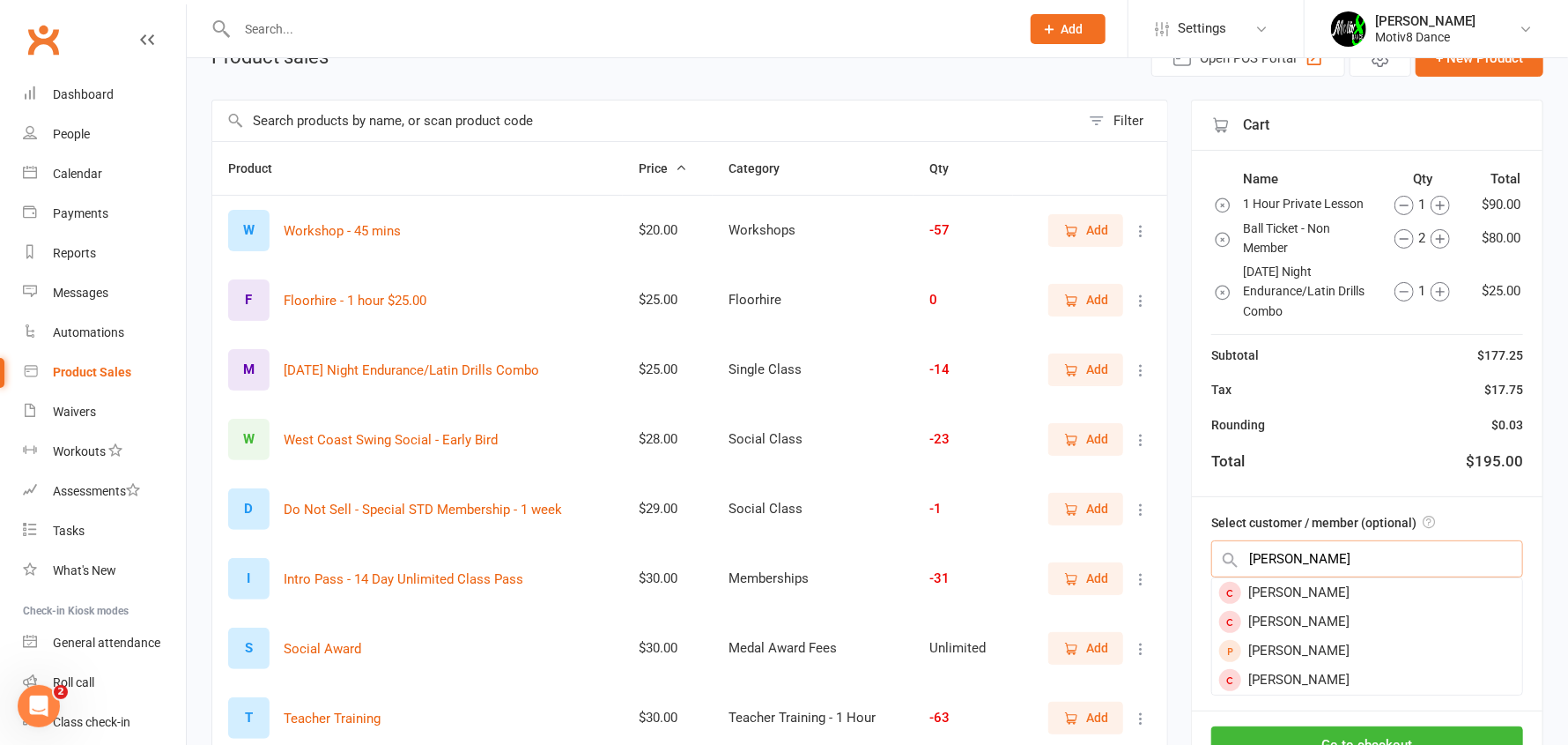
type input "[PERSON_NAME]"
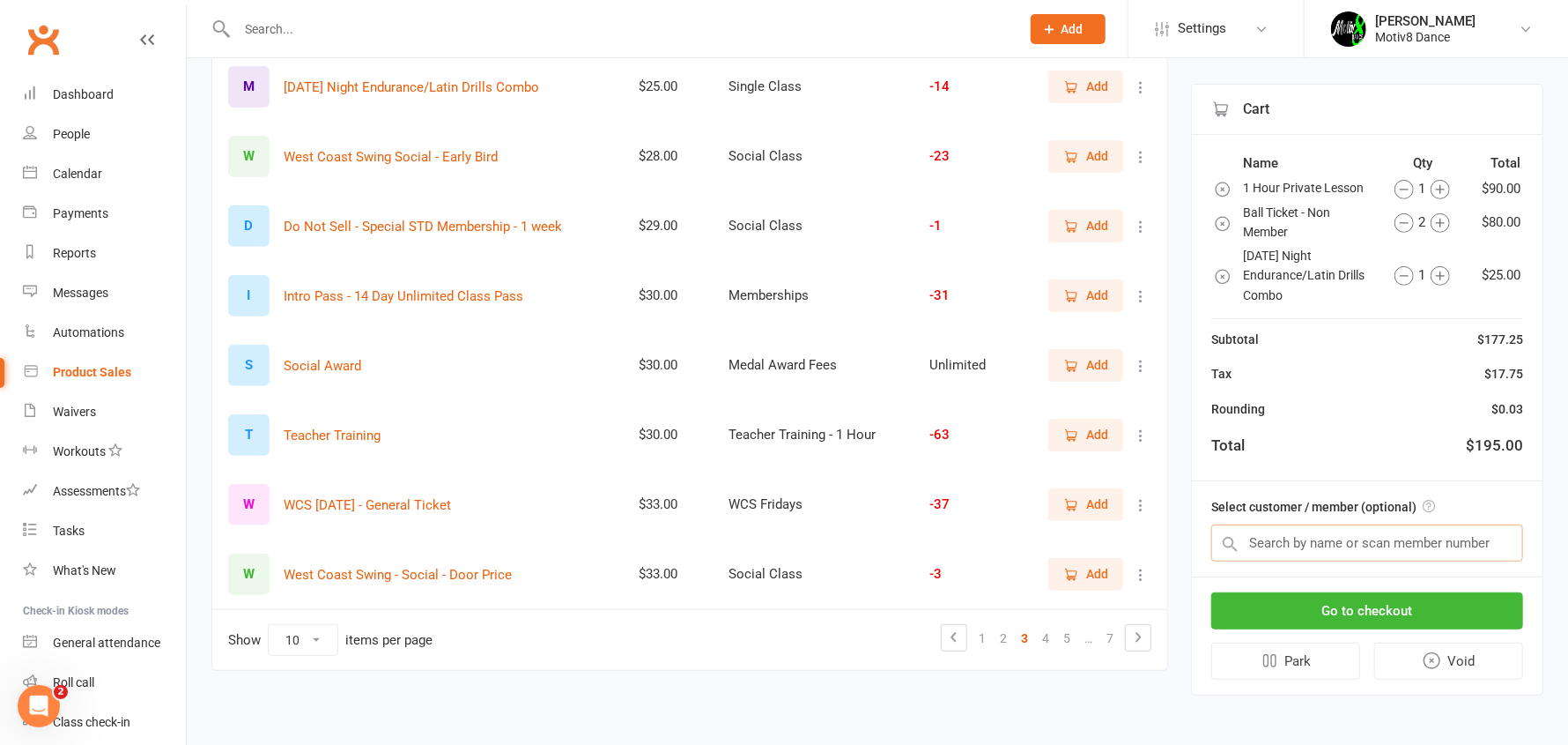
scroll to position [382, 0]
drag, startPoint x: 1445, startPoint y: 673, endPoint x: 861, endPoint y: 48, distance: 855.4
click at [1444, 673] on button "Void" at bounding box center [1449, 661] width 150 height 37
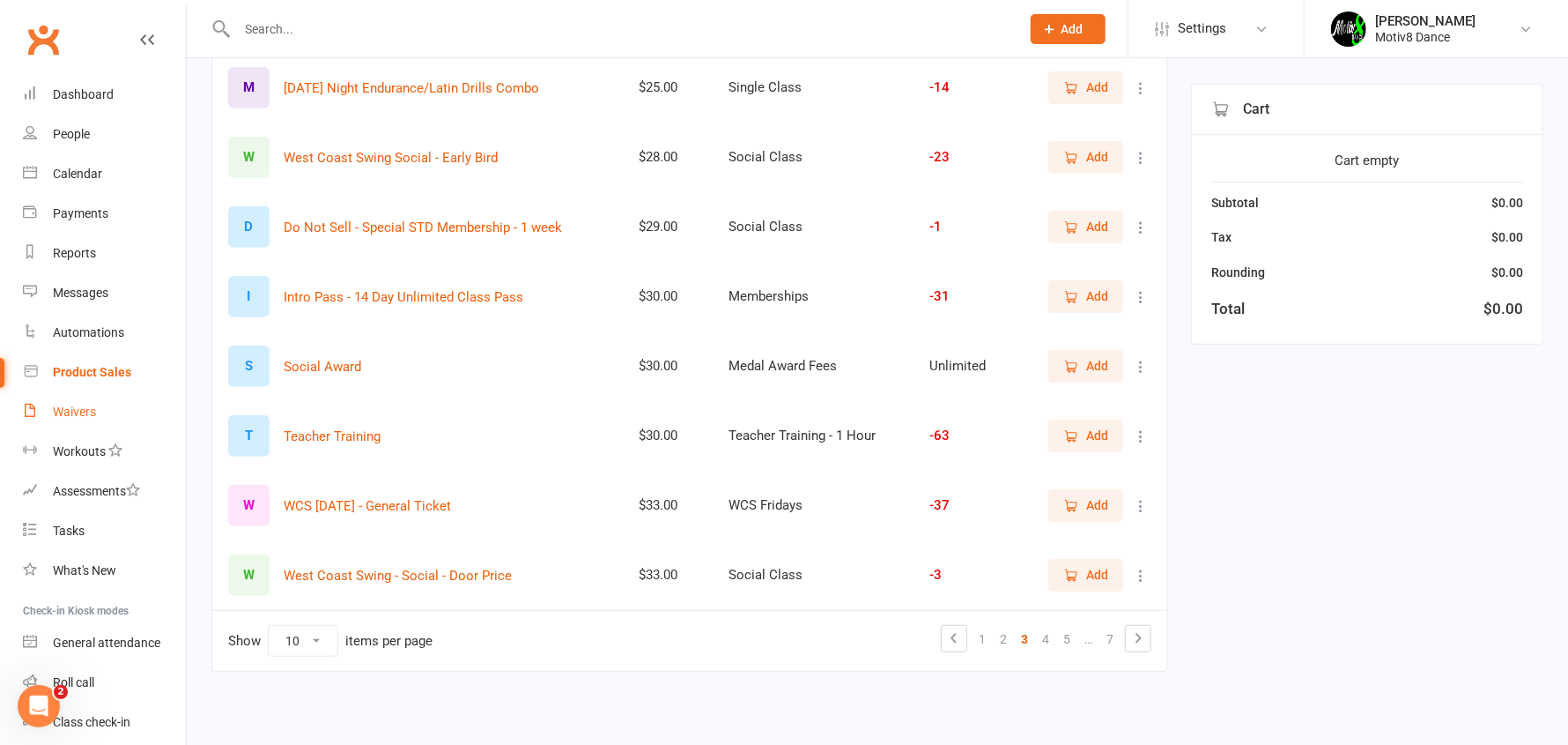
click at [70, 414] on div "Waivers" at bounding box center [74, 411] width 43 height 14
